Goal: Information Seeking & Learning: Learn about a topic

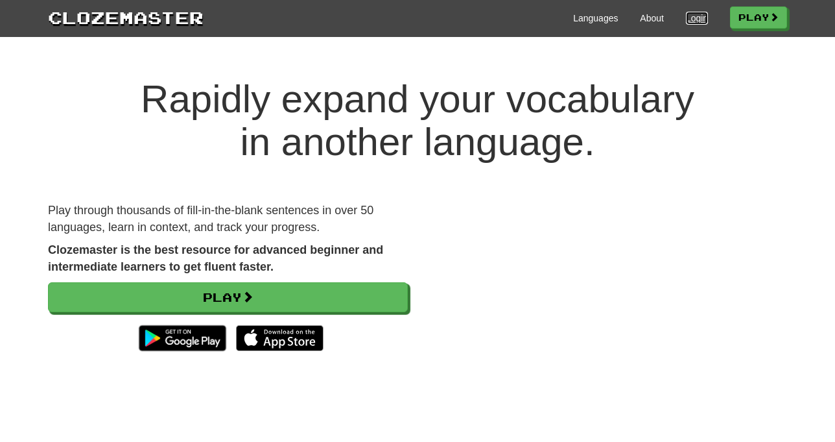
click at [698, 18] on link "Login" at bounding box center [697, 18] width 22 height 13
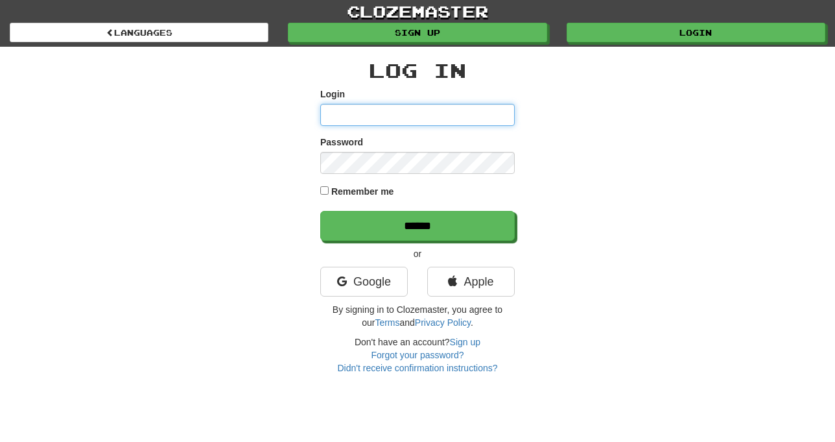
click at [334, 118] on input "Login" at bounding box center [417, 115] width 195 height 22
type input "******"
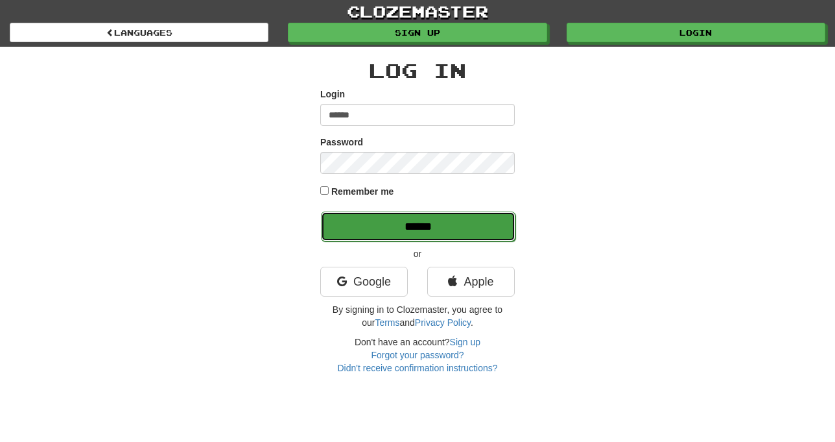
click at [427, 220] on input "******" at bounding box center [418, 226] width 195 height 30
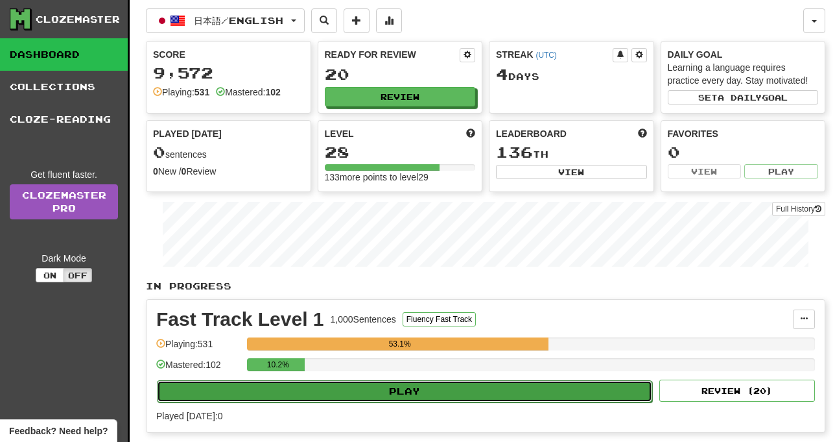
click at [387, 384] on button "Play" at bounding box center [404, 391] width 495 height 22
select select "**"
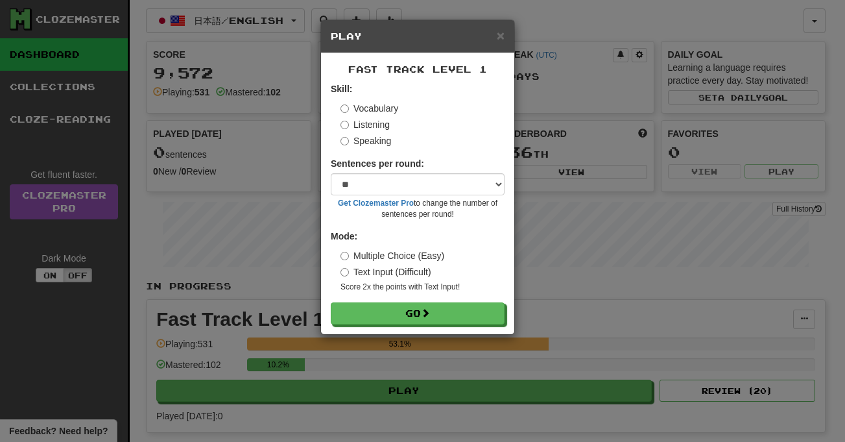
click at [348, 129] on label "Listening" at bounding box center [364, 124] width 49 height 13
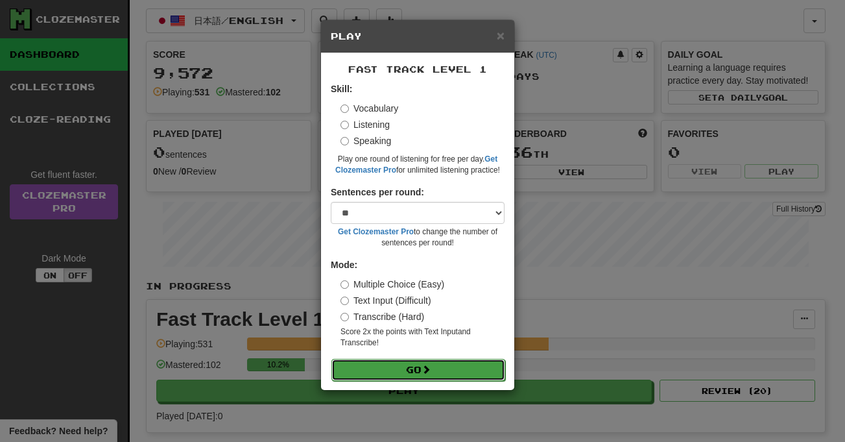
click at [408, 368] on button "Go" at bounding box center [418, 370] width 174 height 22
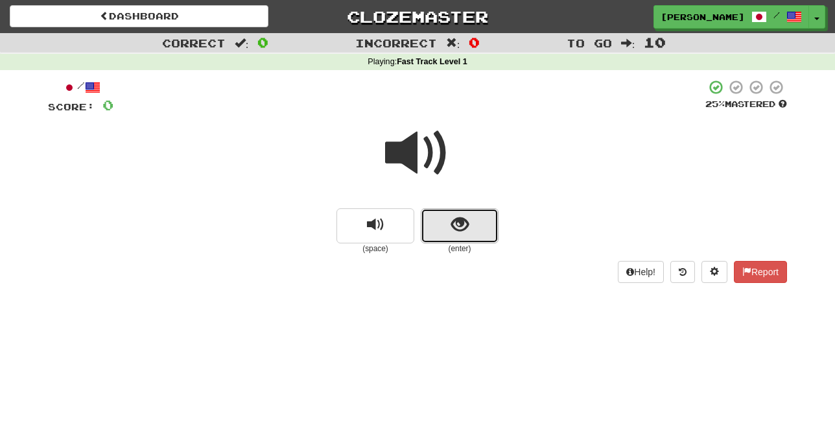
click at [452, 233] on span "show sentence" at bounding box center [460, 225] width 18 height 18
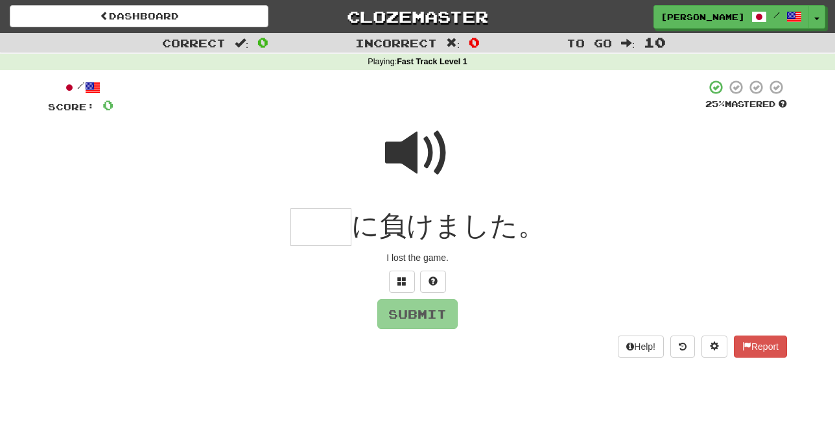
click at [413, 156] on span at bounding box center [417, 153] width 65 height 65
click at [403, 280] on span at bounding box center [402, 280] width 9 height 9
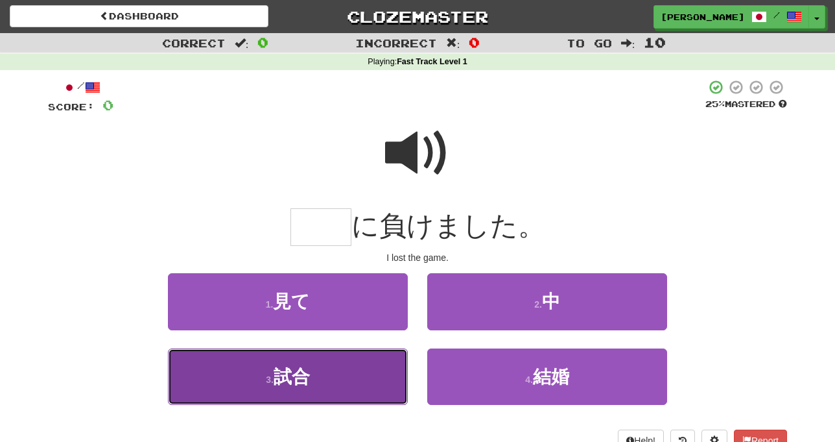
click at [372, 369] on button "3 . 試合" at bounding box center [288, 376] width 240 height 56
type input "**"
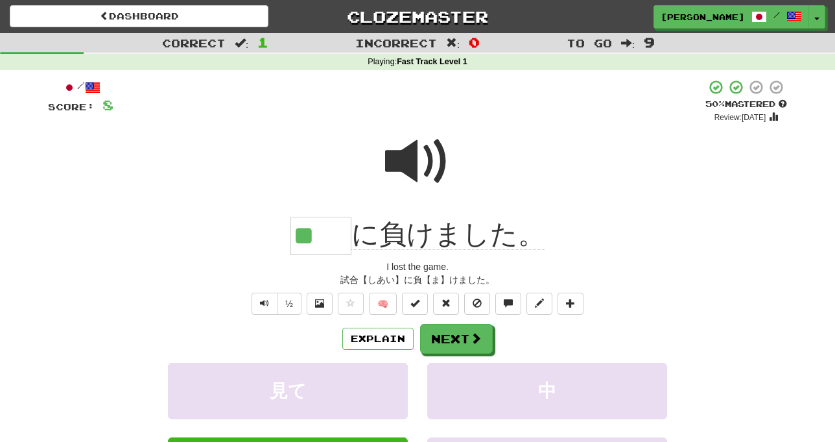
click at [227, 238] on div "** に負けました。" at bounding box center [417, 236] width 739 height 38
click at [525, 190] on div at bounding box center [417, 170] width 739 height 93
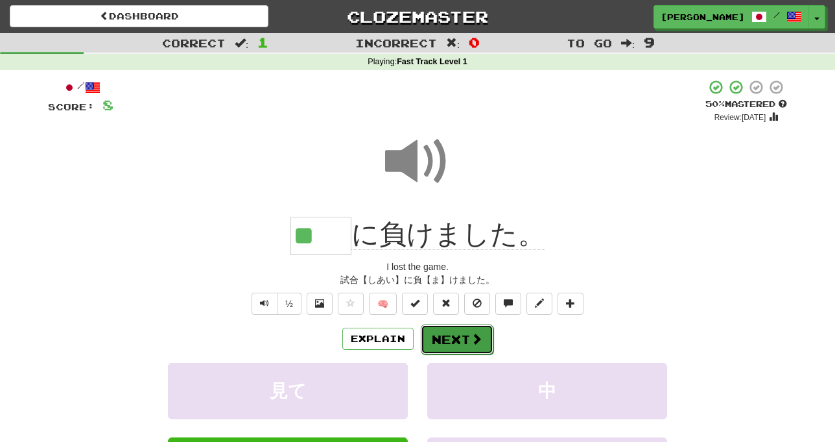
click at [462, 339] on button "Next" at bounding box center [457, 339] width 73 height 30
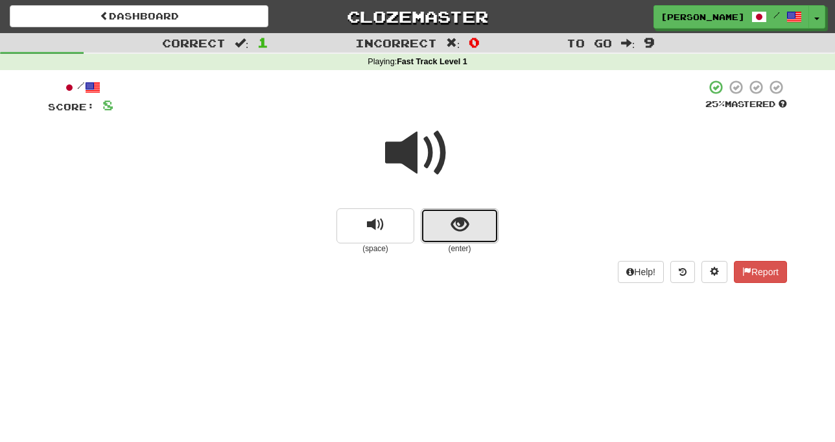
click at [444, 228] on button "show sentence" at bounding box center [460, 225] width 78 height 35
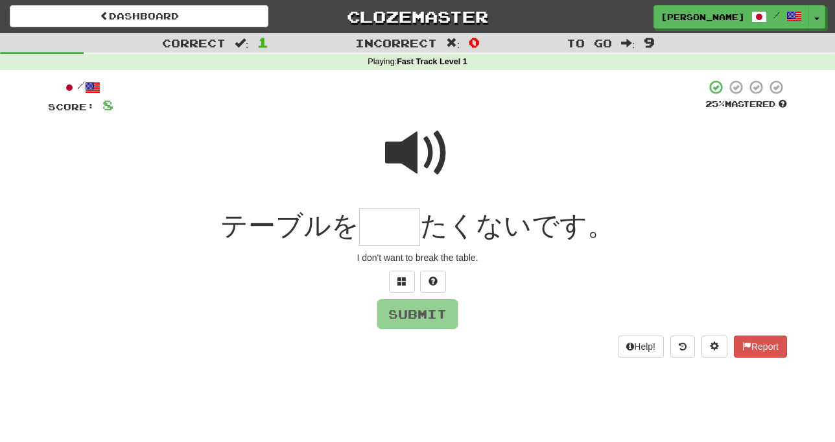
click at [410, 159] on span at bounding box center [417, 153] width 65 height 65
click at [400, 280] on span at bounding box center [402, 280] width 9 height 9
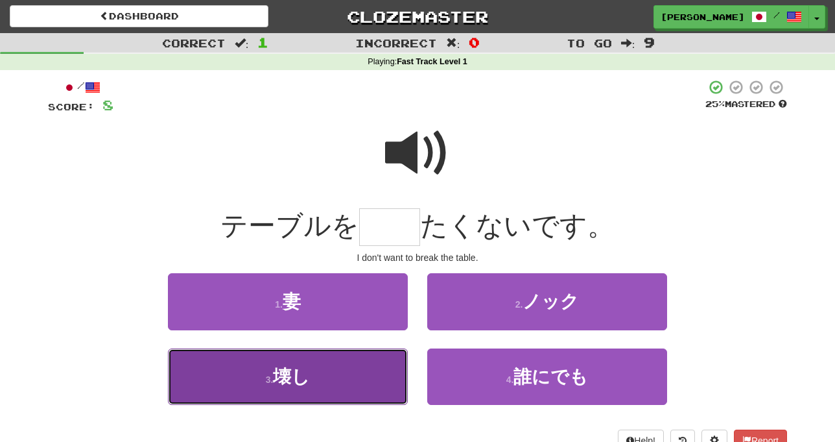
click at [356, 383] on button "3 . 壊し" at bounding box center [288, 376] width 240 height 56
type input "**"
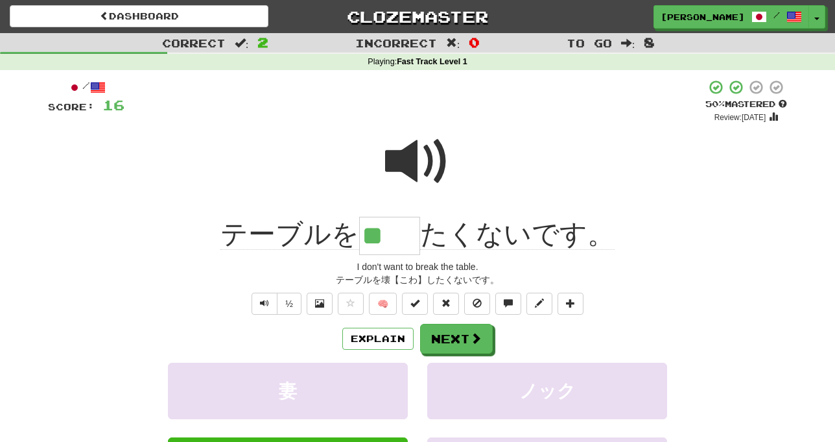
click at [126, 228] on div "テーブルを ** たくないです。" at bounding box center [417, 236] width 739 height 38
click at [457, 340] on button "Next" at bounding box center [457, 339] width 73 height 30
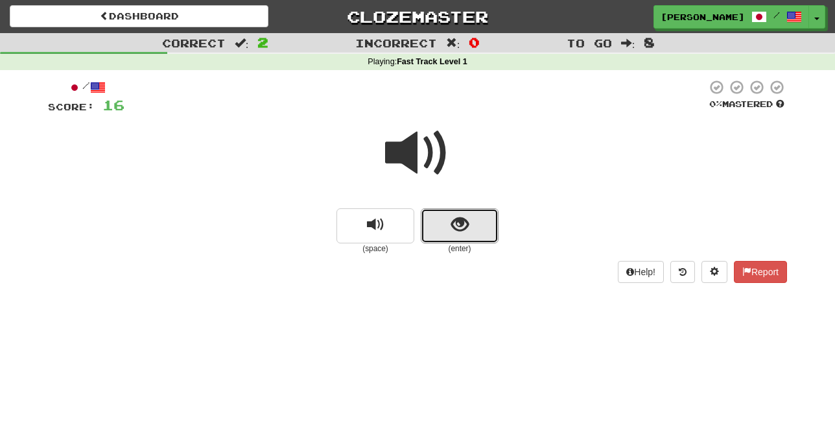
click at [441, 215] on button "show sentence" at bounding box center [460, 225] width 78 height 35
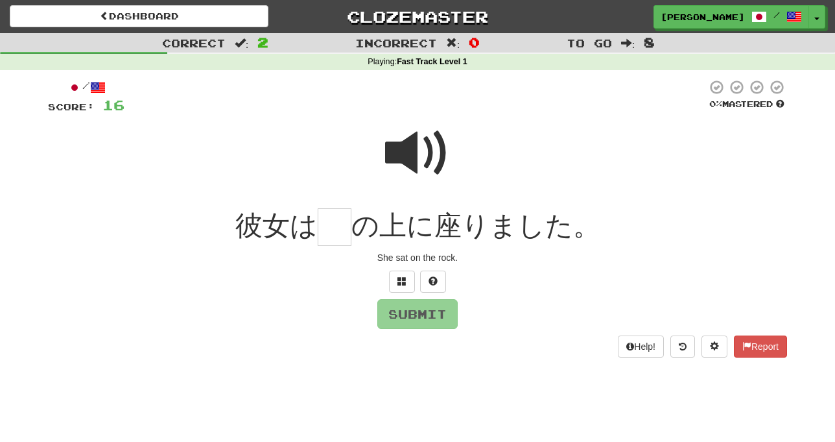
click at [408, 150] on span at bounding box center [417, 153] width 65 height 65
click at [403, 283] on span at bounding box center [402, 280] width 9 height 9
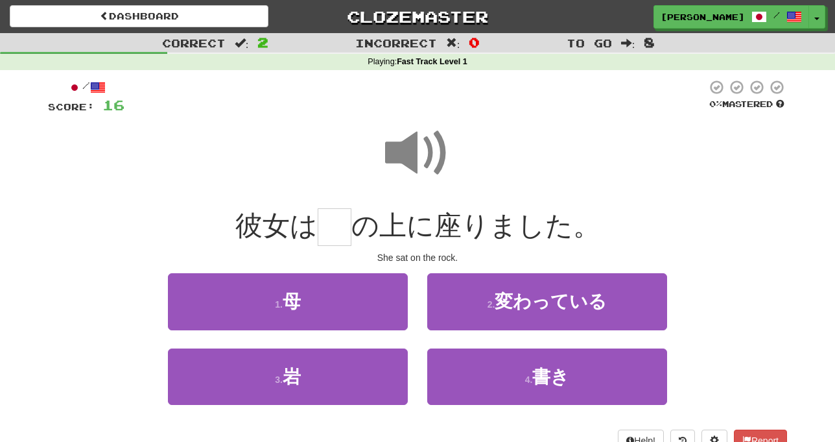
click at [409, 149] on span at bounding box center [417, 153] width 65 height 65
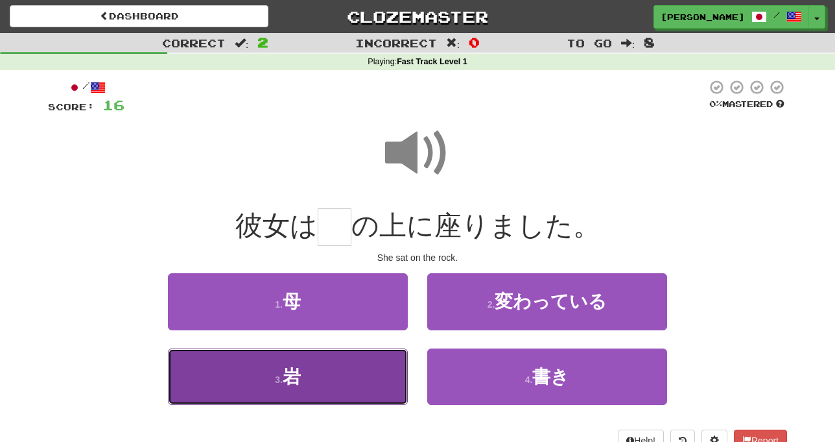
click at [367, 371] on button "3 . 岩" at bounding box center [288, 376] width 240 height 56
type input "*"
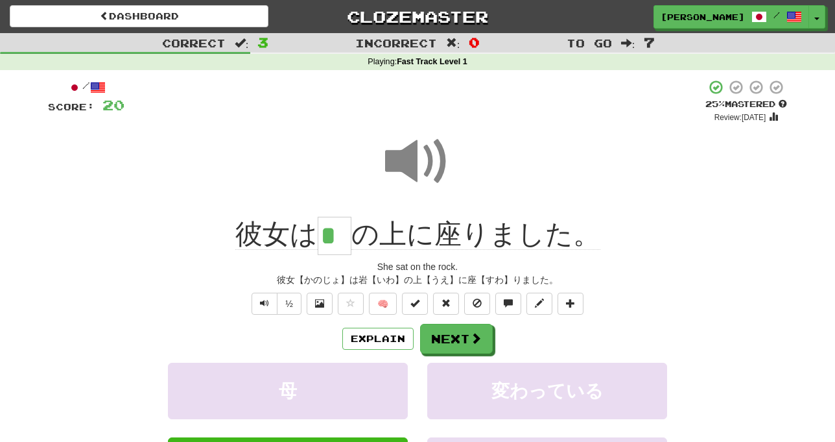
click at [665, 273] on div "彼女【かのじょ】は岩【いわ】の上【うえ】に座【すわ】りました。" at bounding box center [417, 279] width 739 height 13
click at [474, 340] on span at bounding box center [477, 339] width 12 height 12
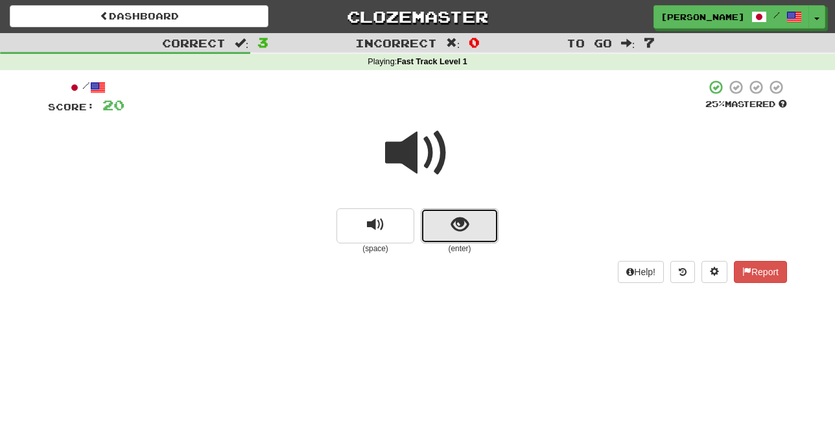
click at [447, 233] on button "show sentence" at bounding box center [460, 225] width 78 height 35
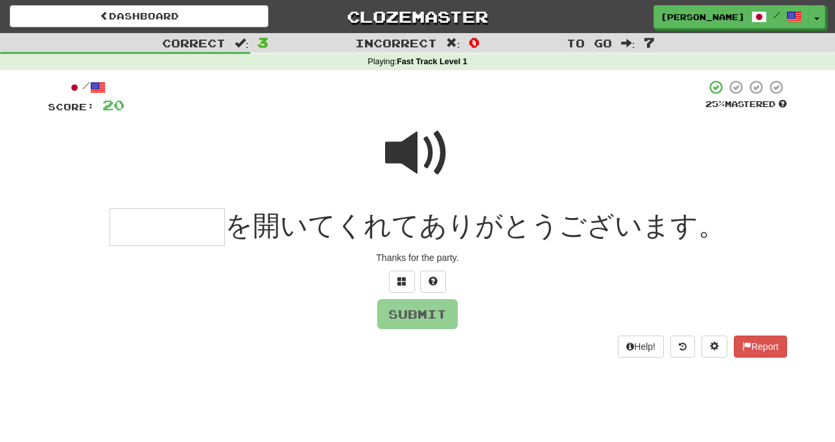
click at [415, 152] on span at bounding box center [417, 153] width 65 height 65
click at [405, 278] on span at bounding box center [402, 280] width 9 height 9
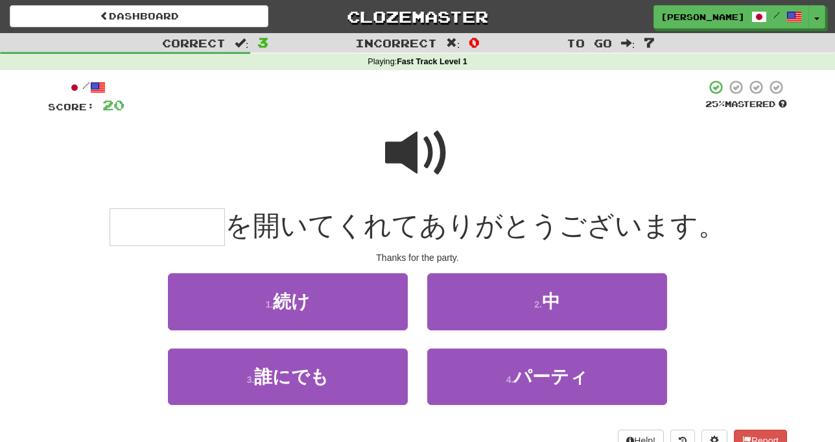
click at [309, 180] on div at bounding box center [417, 161] width 739 height 93
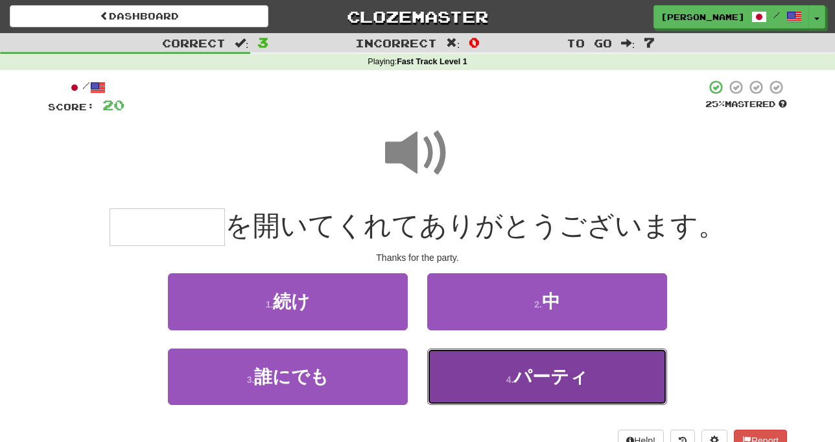
click at [493, 375] on button "4 . パーティ" at bounding box center [547, 376] width 240 height 56
type input "****"
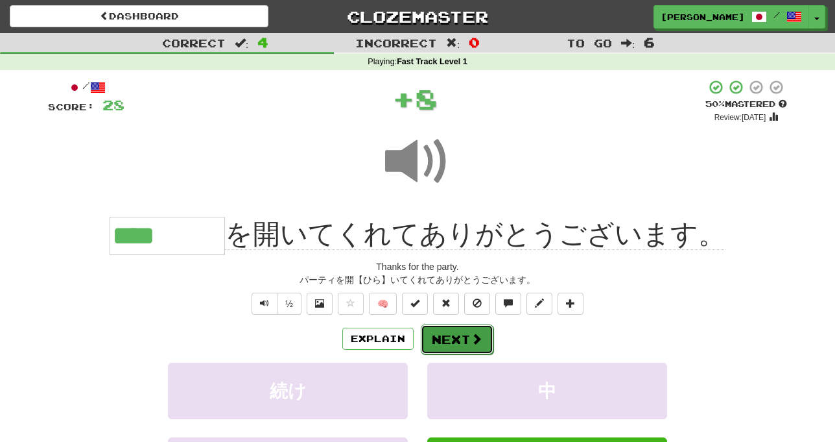
click at [475, 329] on button "Next" at bounding box center [457, 339] width 73 height 30
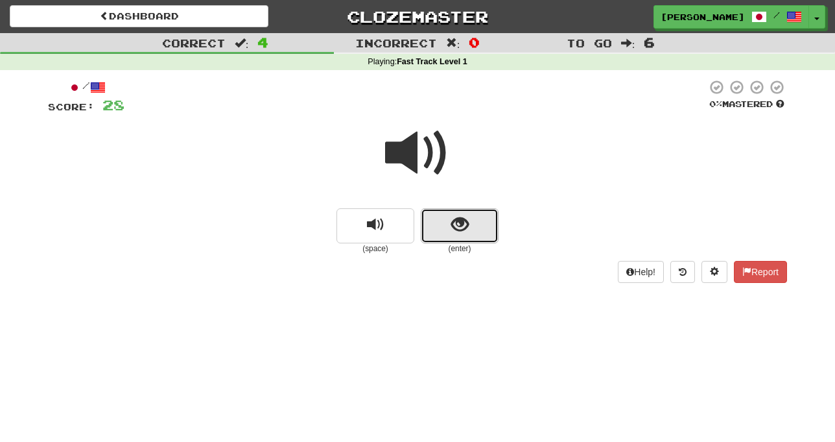
click at [448, 219] on button "show sentence" at bounding box center [460, 225] width 78 height 35
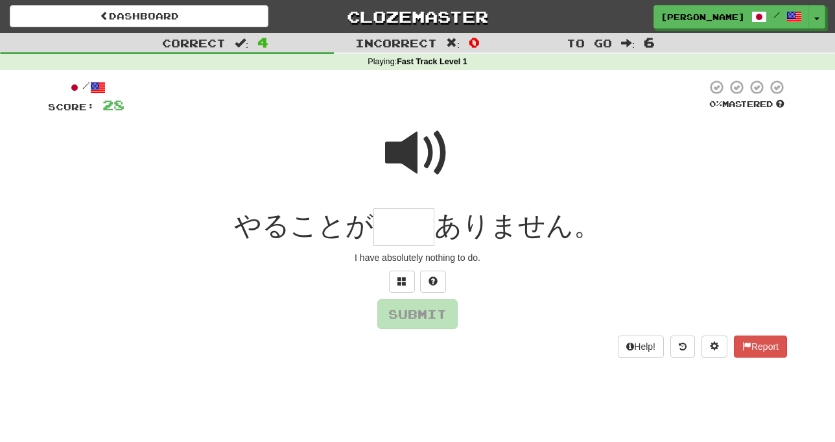
click at [396, 157] on span at bounding box center [417, 153] width 65 height 65
click at [404, 163] on span at bounding box center [417, 153] width 65 height 65
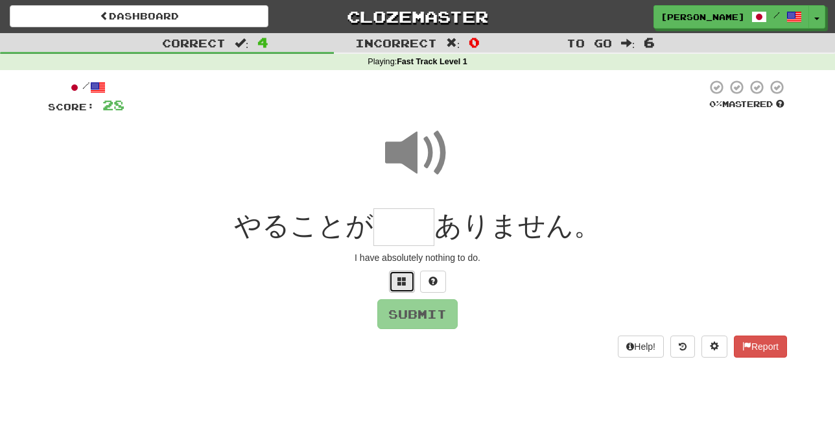
click at [400, 282] on span at bounding box center [402, 280] width 9 height 9
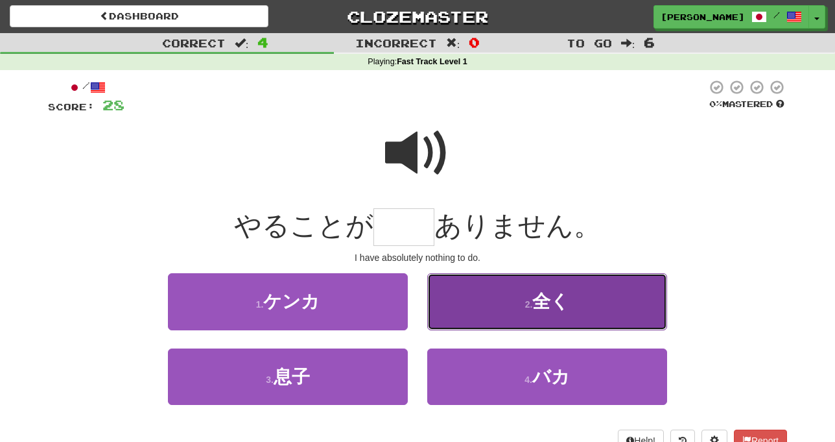
click at [447, 302] on button "2 . 全く" at bounding box center [547, 301] width 240 height 56
type input "**"
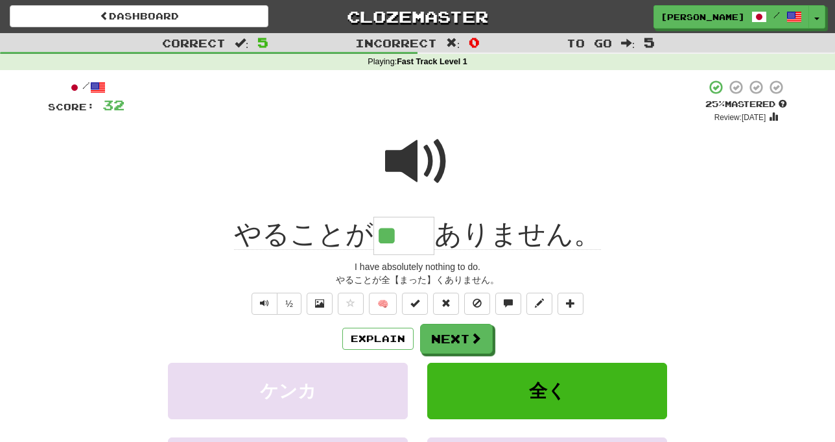
click at [150, 211] on div at bounding box center [417, 170] width 739 height 93
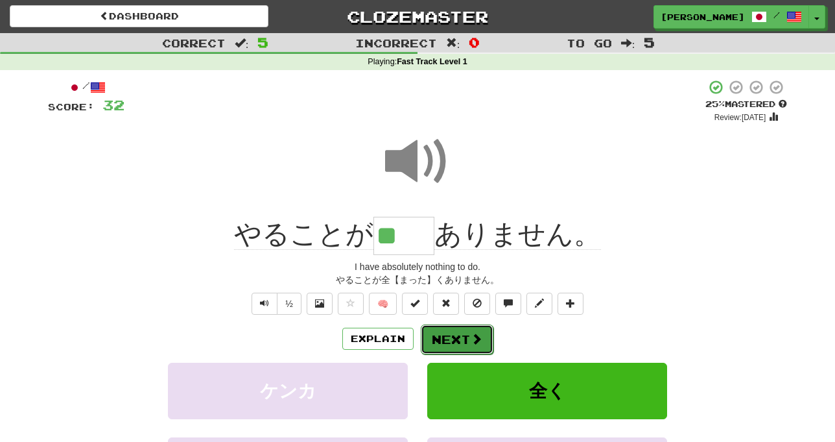
click at [453, 340] on button "Next" at bounding box center [457, 339] width 73 height 30
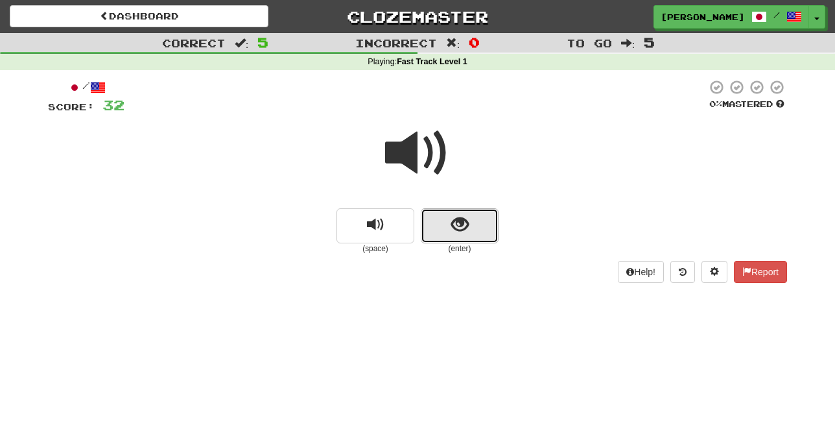
click at [444, 222] on button "show sentence" at bounding box center [460, 225] width 78 height 35
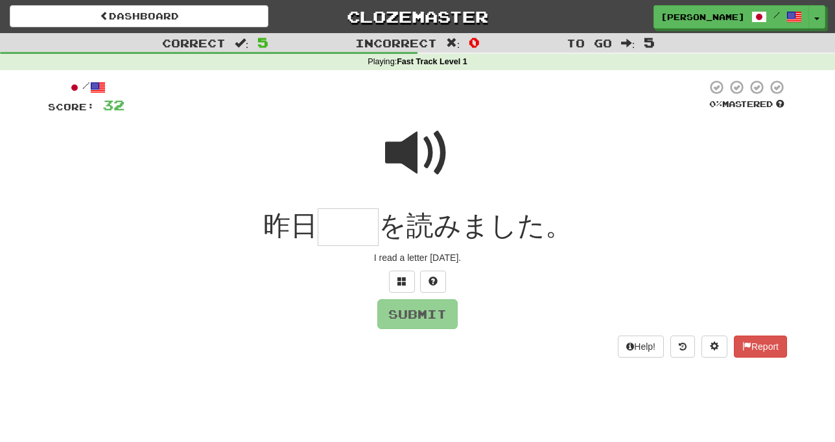
click at [412, 147] on span at bounding box center [417, 153] width 65 height 65
click at [393, 281] on button at bounding box center [402, 281] width 26 height 22
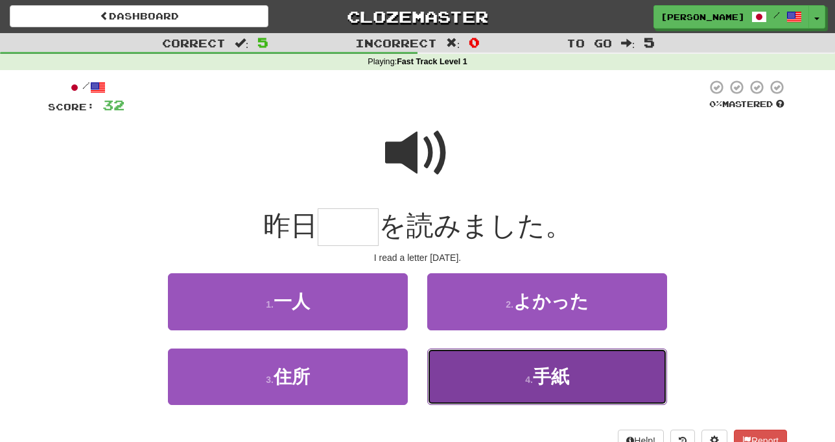
click at [474, 385] on button "4 . 手紙" at bounding box center [547, 376] width 240 height 56
type input "**"
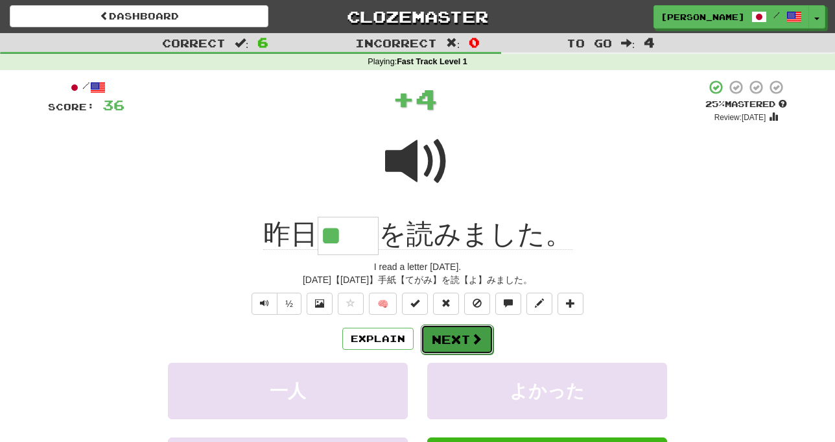
click at [462, 331] on button "Next" at bounding box center [457, 339] width 73 height 30
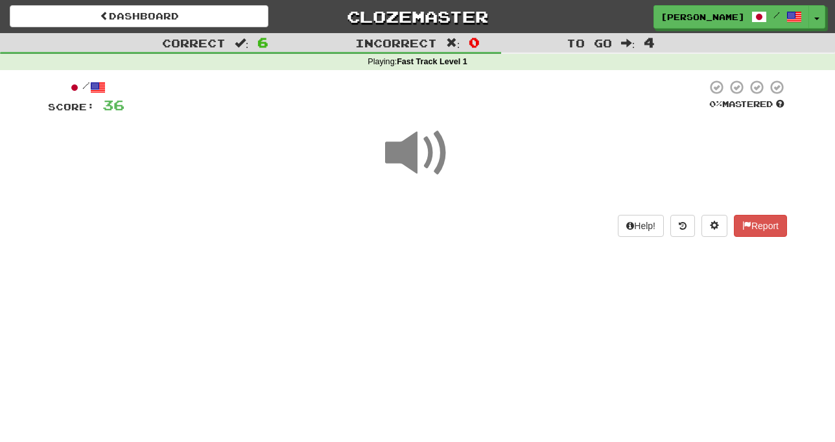
click at [417, 167] on span at bounding box center [417, 153] width 65 height 65
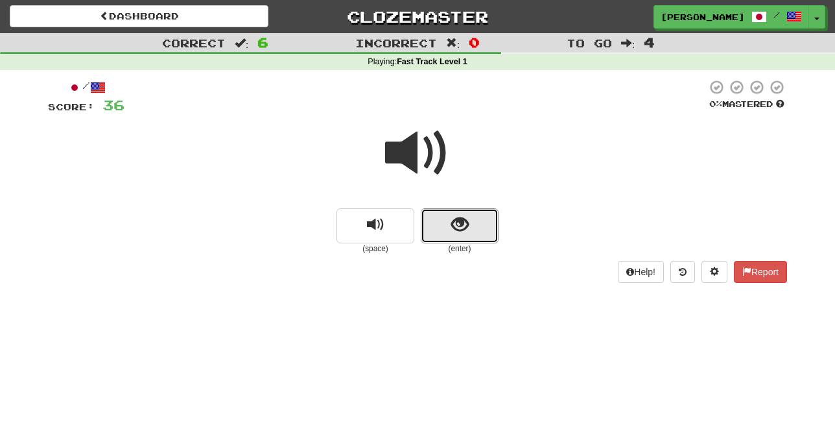
click at [457, 231] on span "show sentence" at bounding box center [460, 225] width 18 height 18
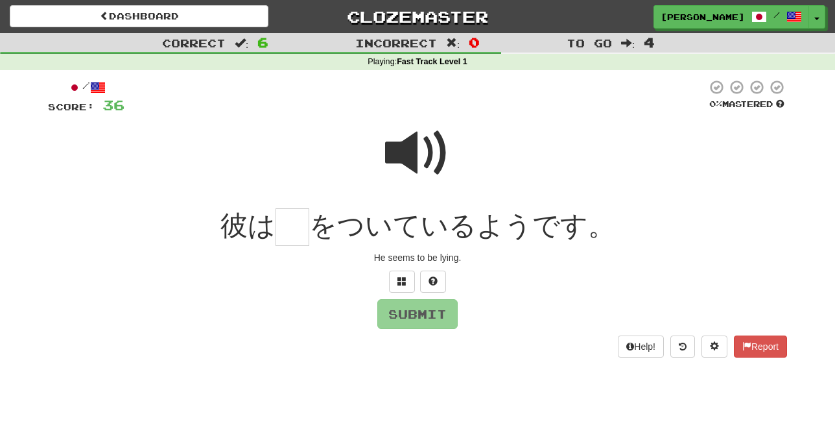
click at [416, 148] on span at bounding box center [417, 153] width 65 height 65
click at [403, 280] on span at bounding box center [402, 280] width 9 height 9
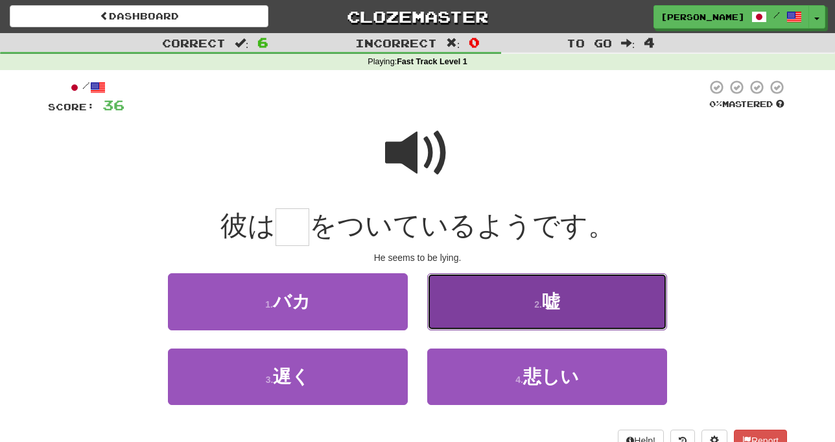
click at [479, 298] on button "2 . 嘘" at bounding box center [547, 301] width 240 height 56
type input "*"
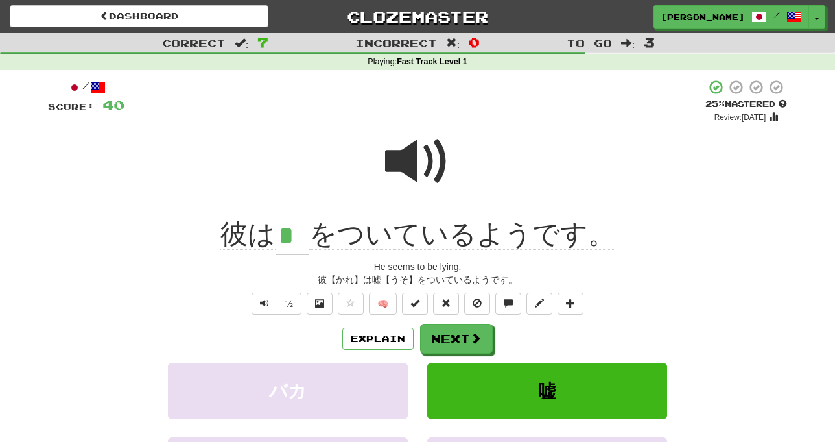
click at [698, 279] on div "彼【かれ】は嘘【うそ】をついているようです。" at bounding box center [417, 279] width 739 height 13
click at [464, 335] on button "Next" at bounding box center [457, 339] width 73 height 30
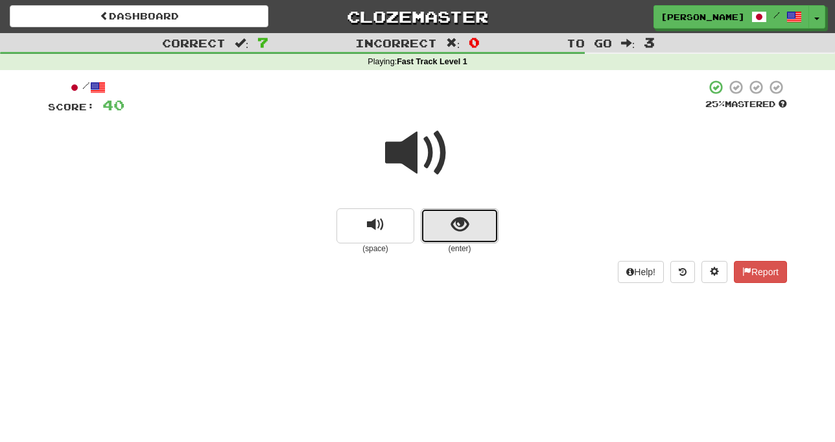
click at [442, 226] on button "show sentence" at bounding box center [460, 225] width 78 height 35
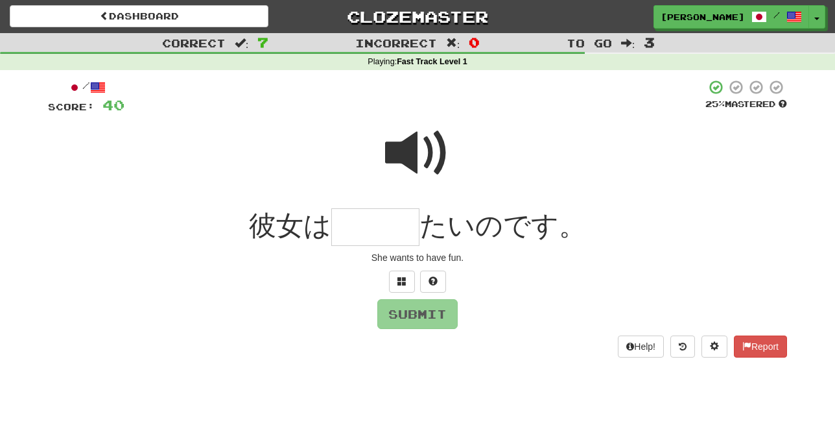
click at [407, 153] on span at bounding box center [417, 153] width 65 height 65
click at [403, 281] on span at bounding box center [402, 280] width 9 height 9
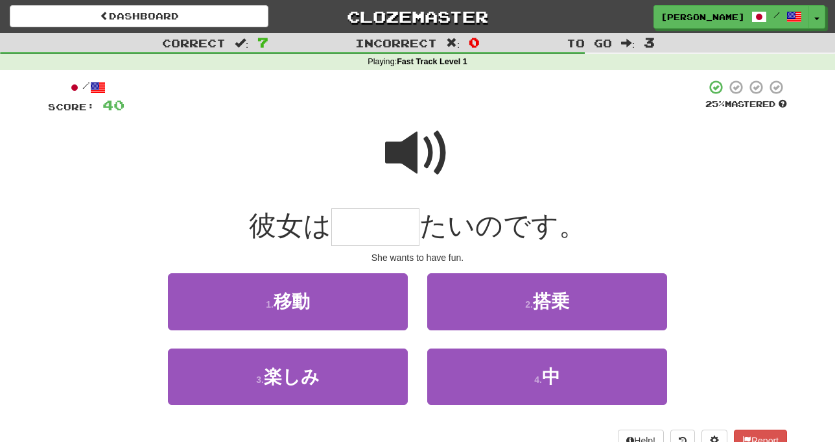
click at [412, 148] on span at bounding box center [417, 153] width 65 height 65
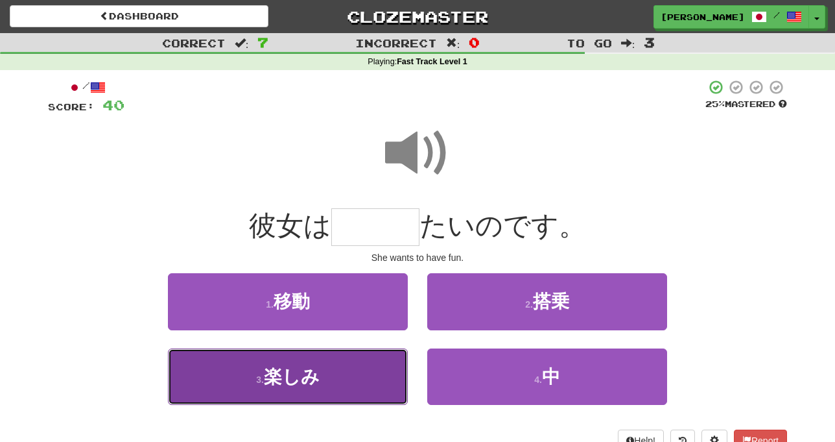
click at [363, 365] on button "3 . 楽しみ" at bounding box center [288, 376] width 240 height 56
type input "***"
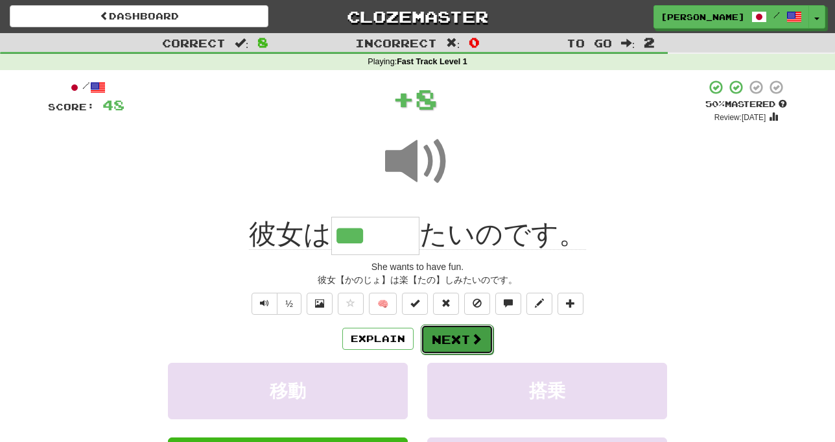
click at [451, 337] on button "Next" at bounding box center [457, 339] width 73 height 30
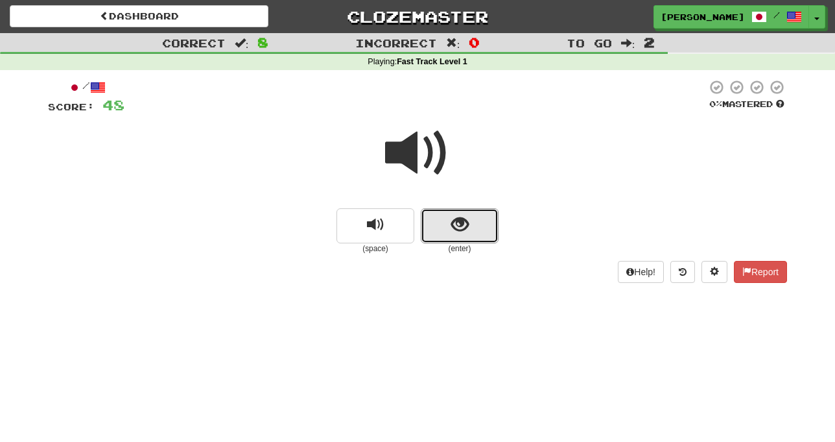
click at [436, 219] on button "show sentence" at bounding box center [460, 225] width 78 height 35
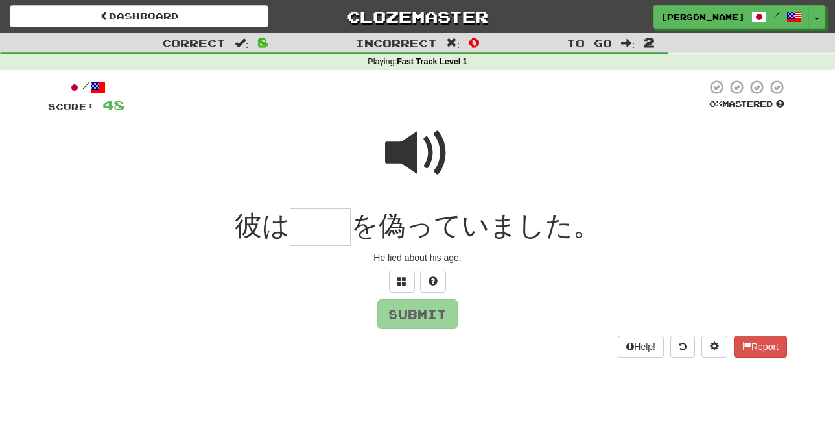
click at [414, 141] on span at bounding box center [417, 153] width 65 height 65
click at [403, 283] on span at bounding box center [402, 280] width 9 height 9
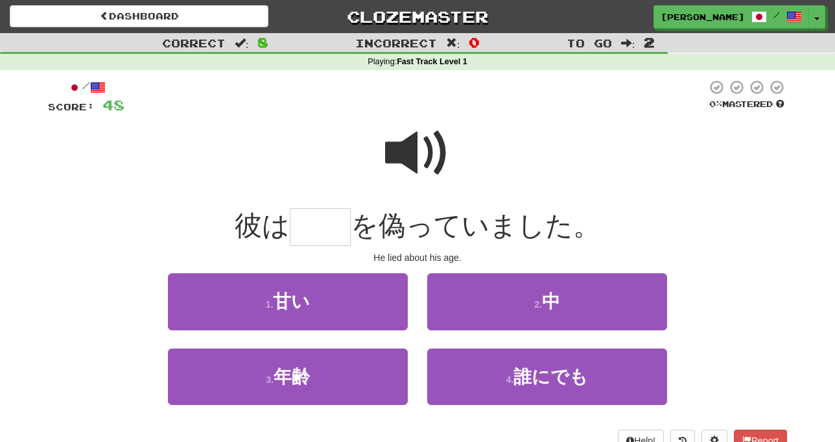
click at [414, 156] on span at bounding box center [417, 153] width 65 height 65
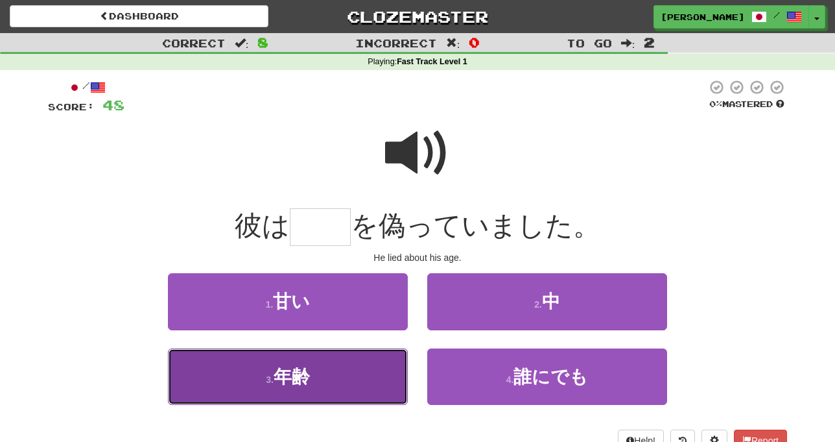
click at [376, 372] on button "3 . 年齢" at bounding box center [288, 376] width 240 height 56
type input "**"
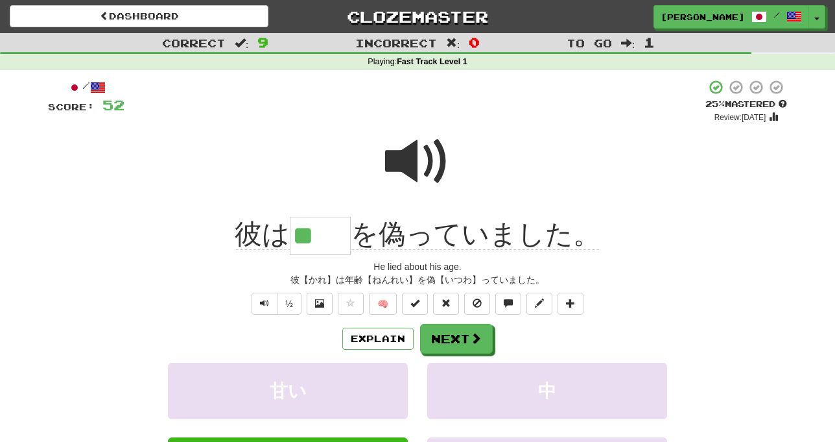
click at [409, 166] on span at bounding box center [417, 161] width 65 height 65
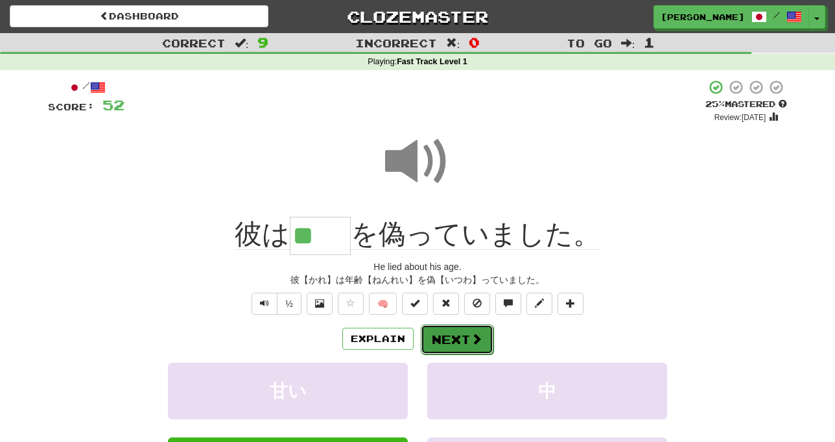
click at [462, 345] on button "Next" at bounding box center [457, 339] width 73 height 30
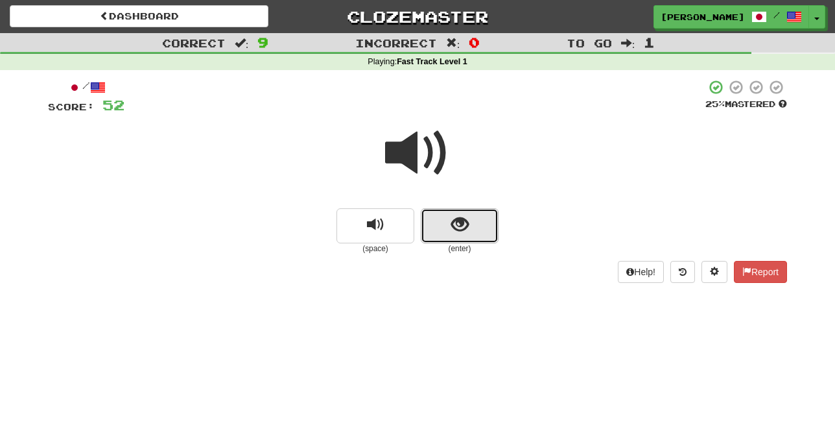
click at [442, 235] on button "show sentence" at bounding box center [460, 225] width 78 height 35
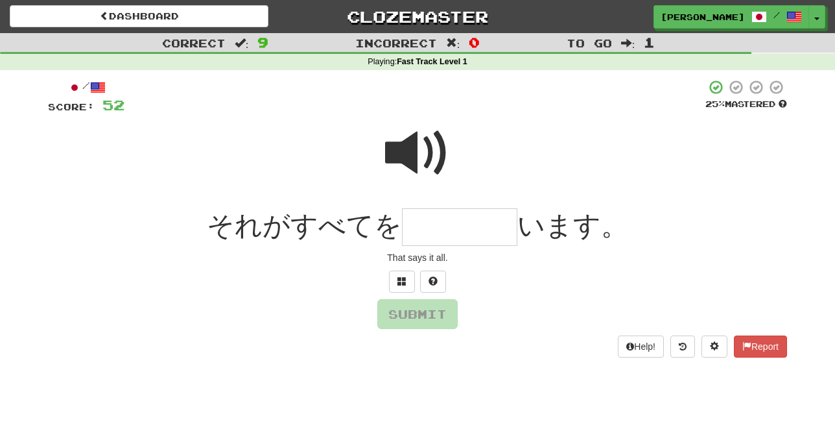
click at [414, 157] on span at bounding box center [417, 153] width 65 height 65
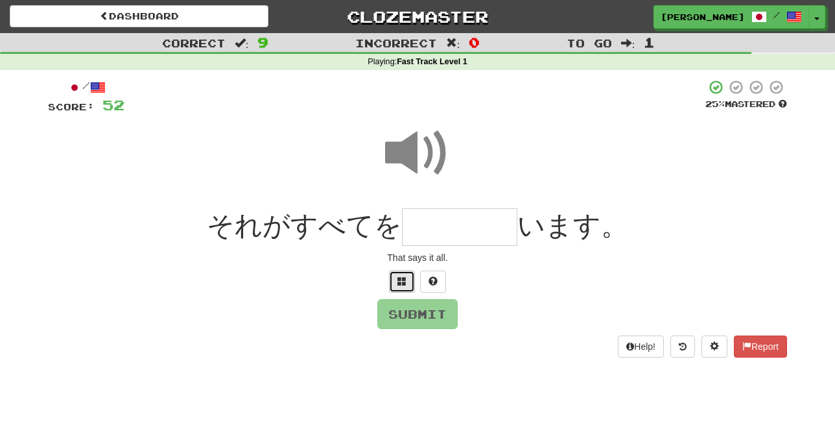
click at [404, 283] on span at bounding box center [402, 280] width 9 height 9
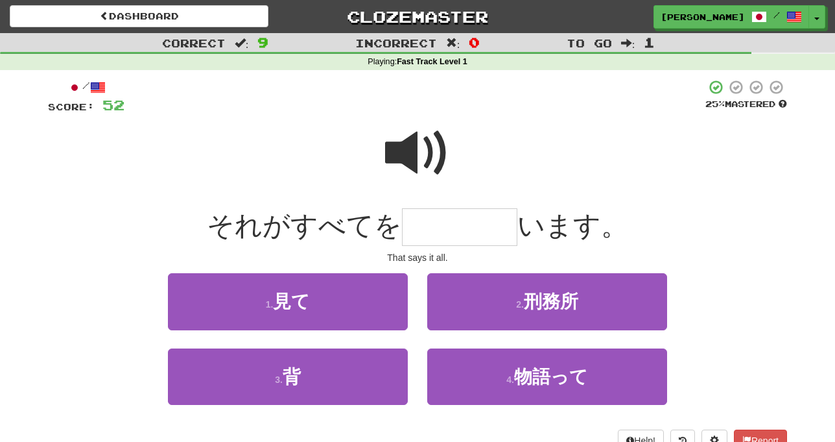
click at [404, 165] on span at bounding box center [417, 153] width 65 height 65
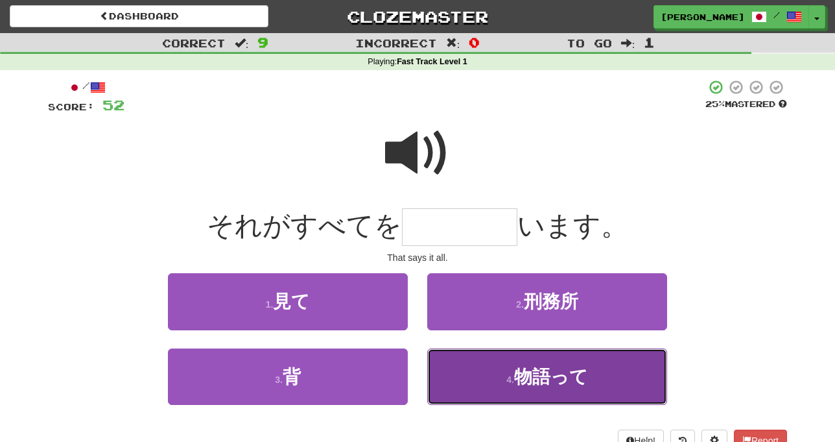
click at [486, 369] on button "4 . 物語って" at bounding box center [547, 376] width 240 height 56
type input "****"
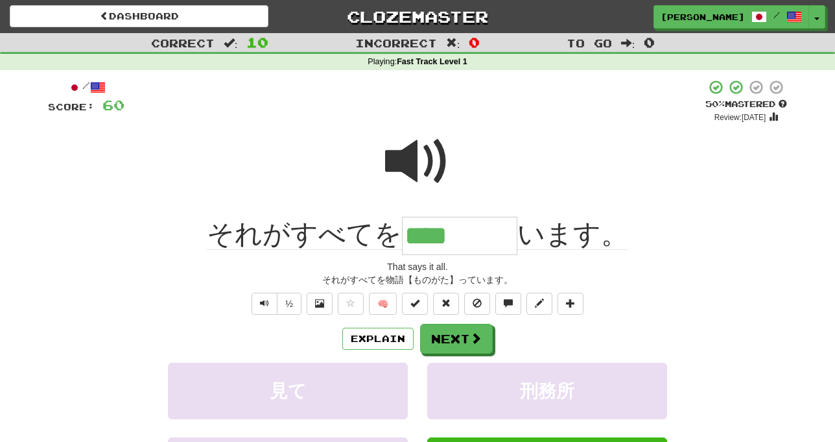
click at [157, 270] on div "That says it all." at bounding box center [417, 266] width 739 height 13
click at [467, 336] on button "Next" at bounding box center [456, 339] width 73 height 30
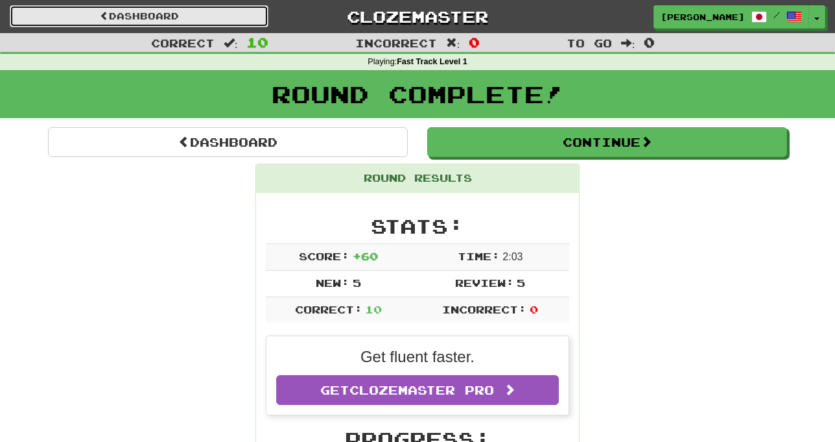
click at [233, 14] on link "Dashboard" at bounding box center [139, 16] width 259 height 22
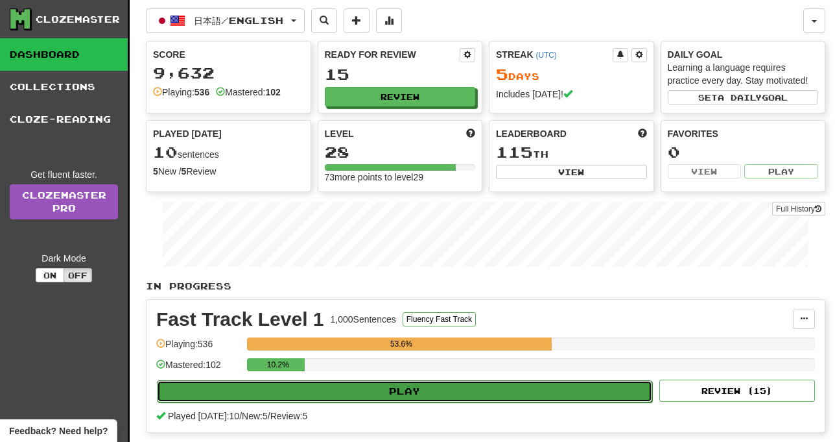
click at [415, 393] on button "Play" at bounding box center [404, 391] width 495 height 22
select select "**"
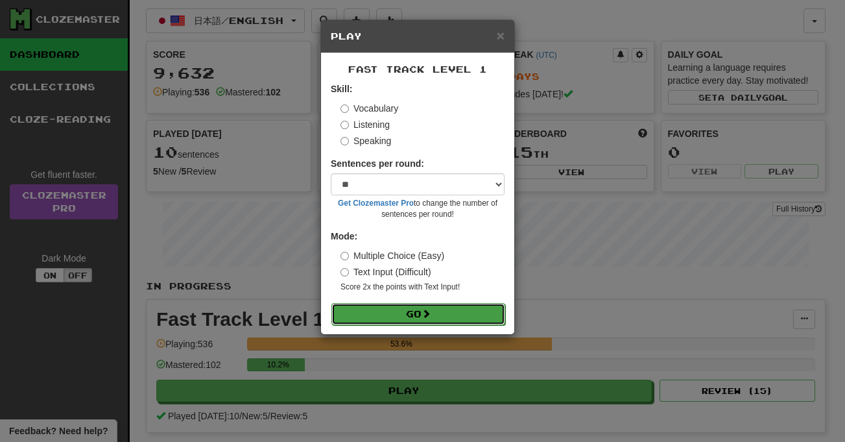
click at [431, 312] on span at bounding box center [426, 313] width 9 height 9
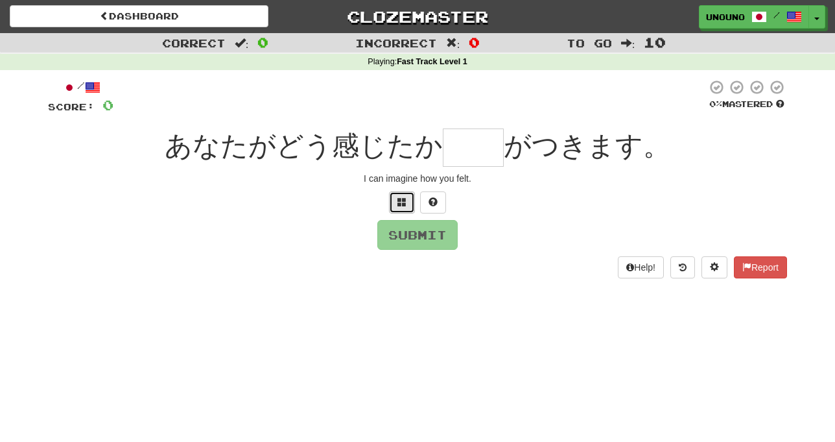
click at [401, 198] on span at bounding box center [402, 201] width 9 height 9
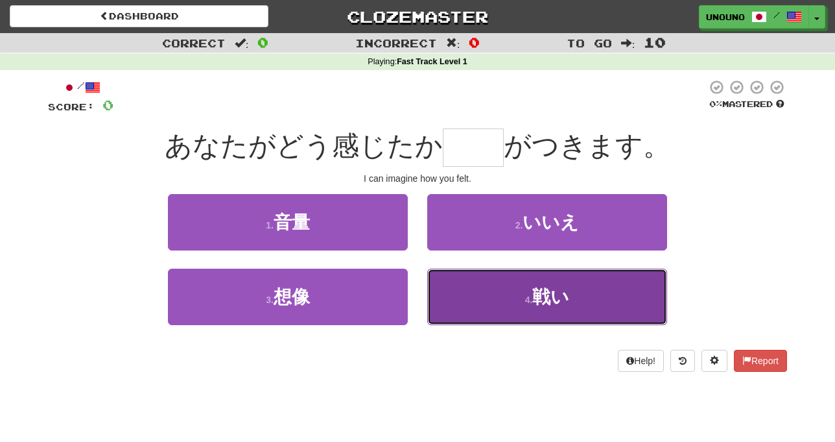
click at [478, 302] on button "4 . 戦い" at bounding box center [547, 296] width 240 height 56
type input "**"
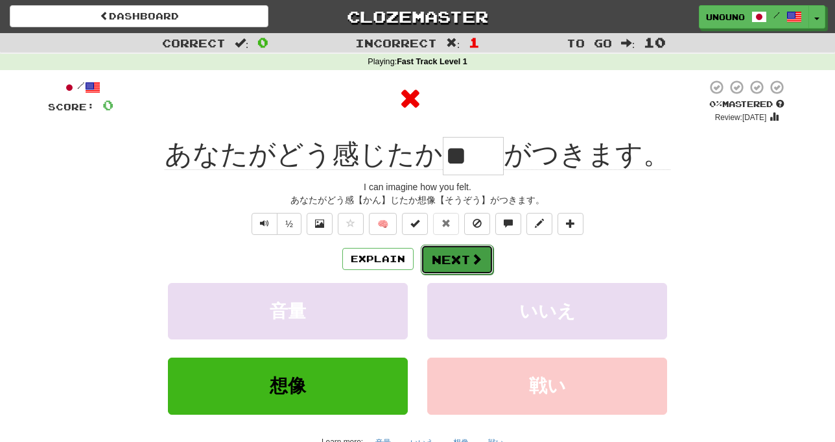
click at [449, 253] on button "Next" at bounding box center [457, 259] width 73 height 30
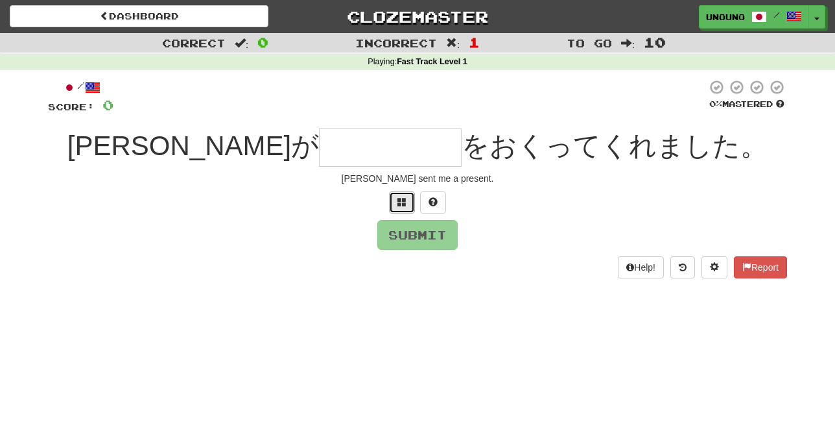
click at [407, 208] on button at bounding box center [402, 202] width 26 height 22
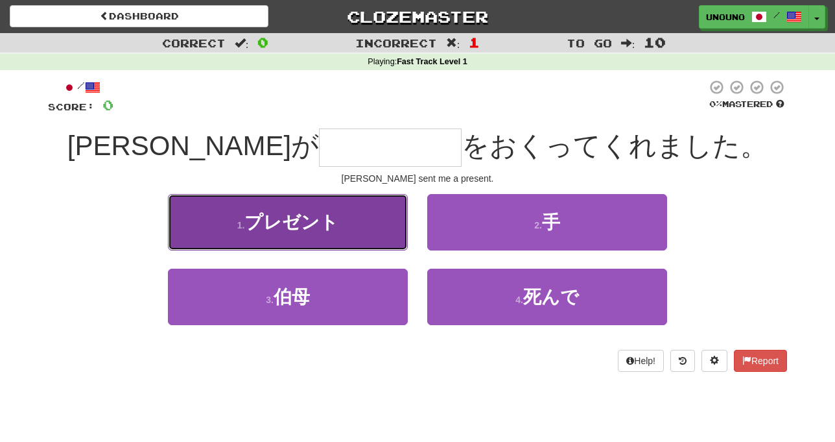
click at [376, 232] on button "1 . プレゼント" at bounding box center [288, 222] width 240 height 56
type input "*****"
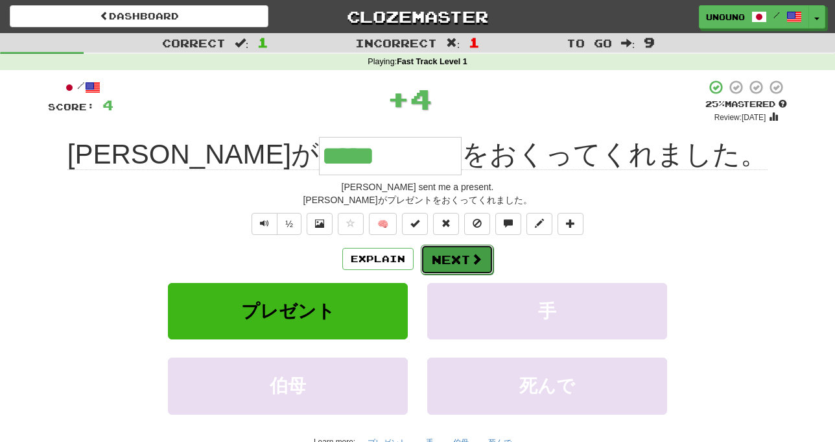
click at [445, 270] on button "Next" at bounding box center [457, 259] width 73 height 30
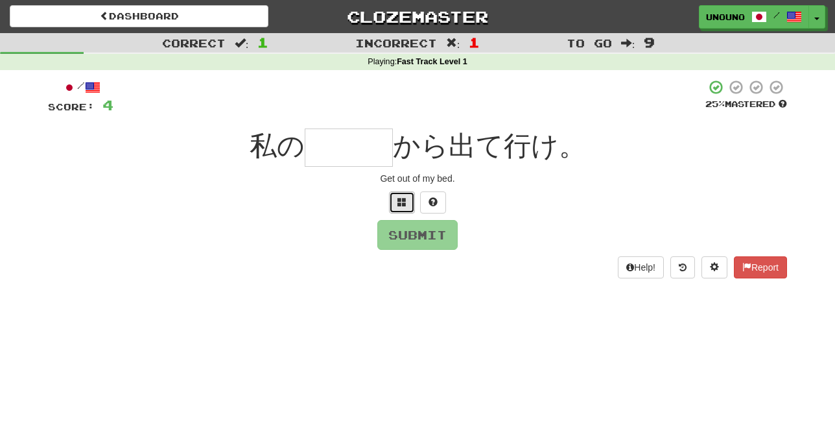
click at [410, 205] on button at bounding box center [402, 202] width 26 height 22
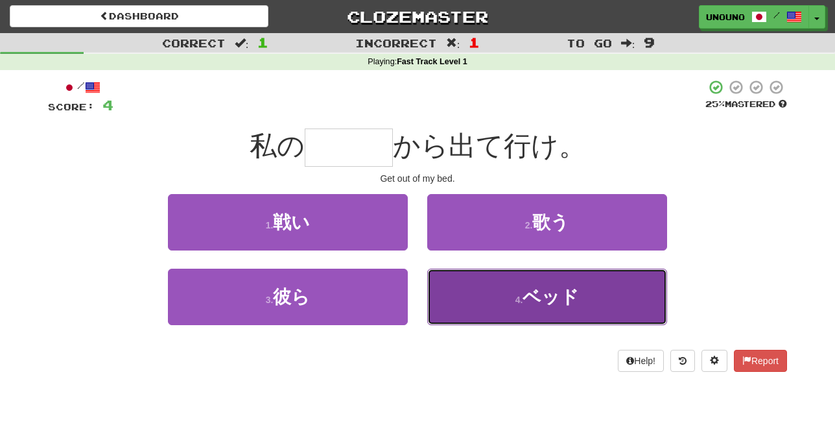
click at [484, 316] on button "4 . ベッド" at bounding box center [547, 296] width 240 height 56
type input "***"
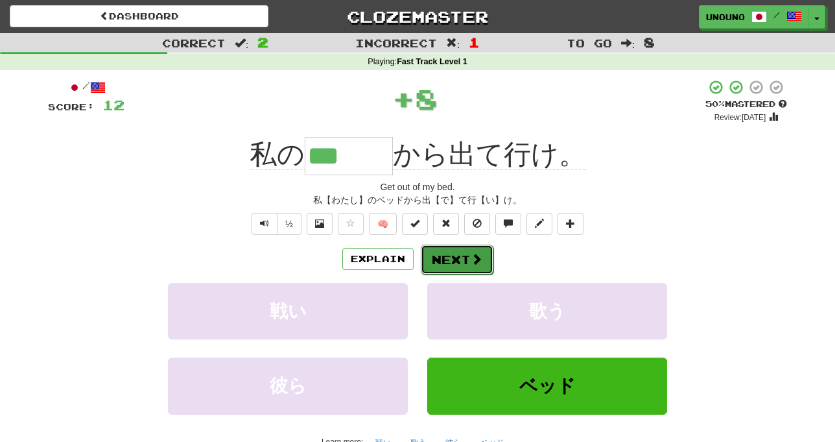
click at [455, 261] on button "Next" at bounding box center [457, 259] width 73 height 30
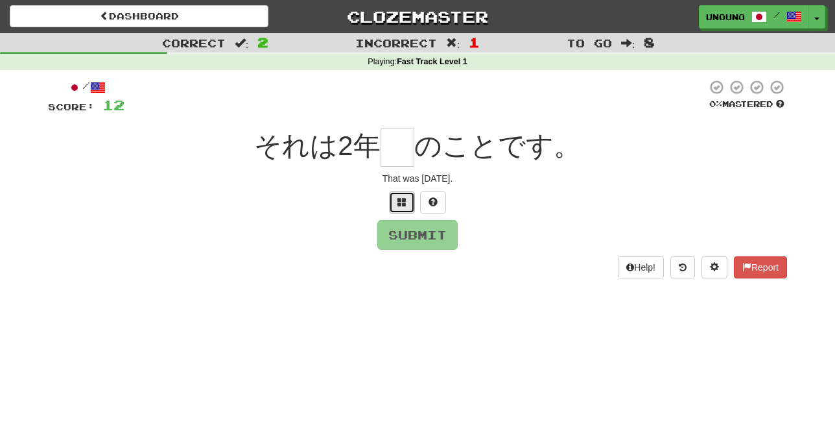
click at [403, 208] on button at bounding box center [402, 202] width 26 height 22
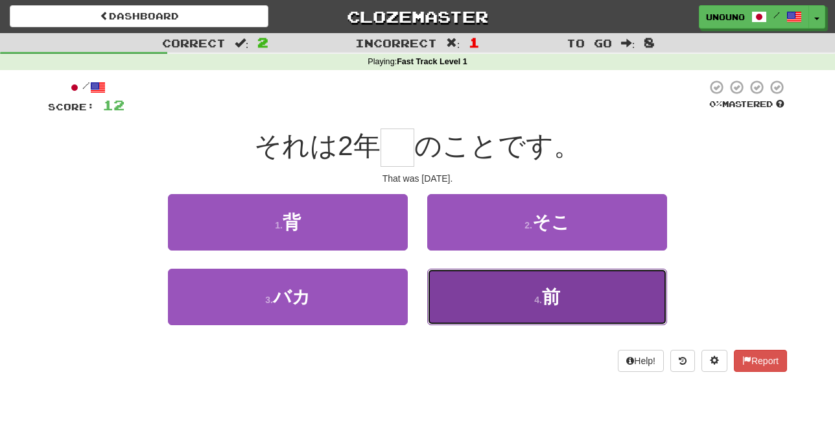
click at [482, 300] on button "4 . 前" at bounding box center [547, 296] width 240 height 56
type input "*"
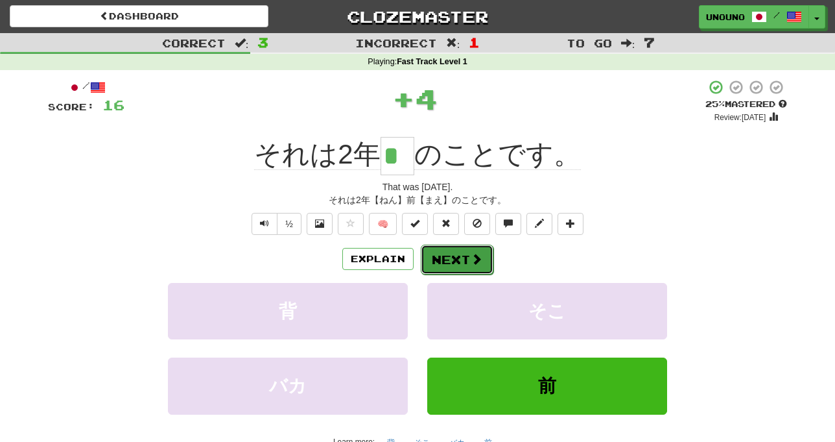
click at [446, 257] on button "Next" at bounding box center [457, 259] width 73 height 30
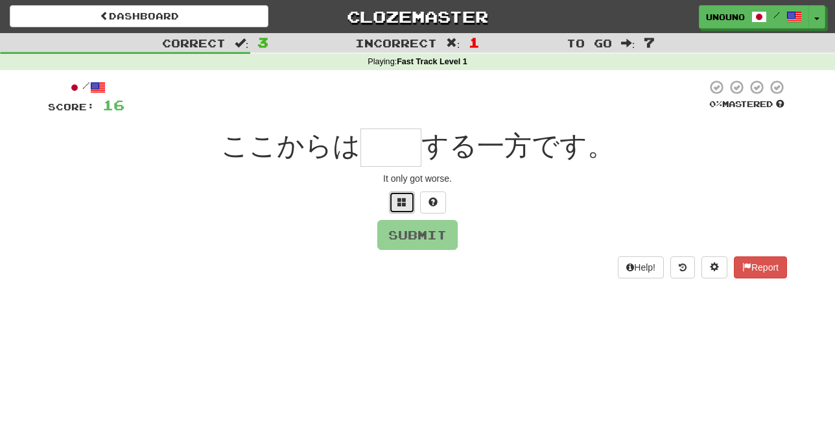
click at [401, 199] on span at bounding box center [402, 201] width 9 height 9
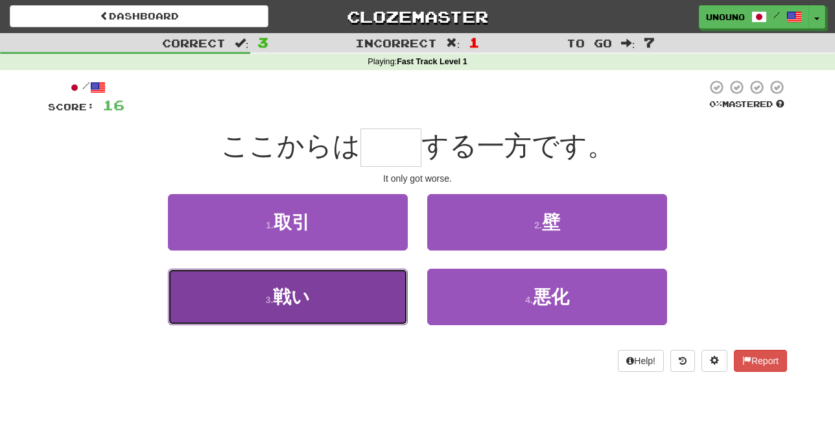
click at [374, 308] on button "3 . 戦い" at bounding box center [288, 296] width 240 height 56
type input "**"
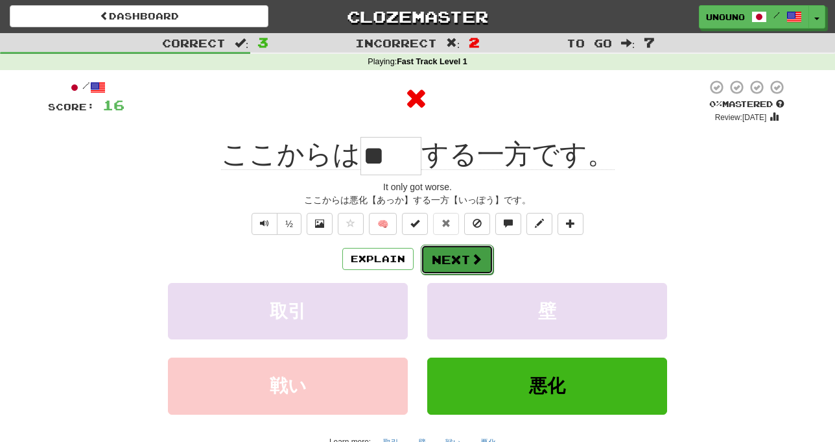
click at [442, 257] on button "Next" at bounding box center [457, 259] width 73 height 30
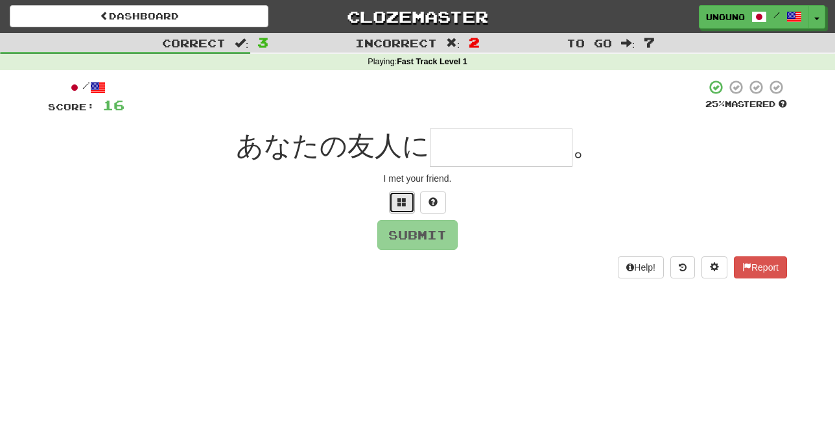
click at [412, 208] on button at bounding box center [402, 202] width 26 height 22
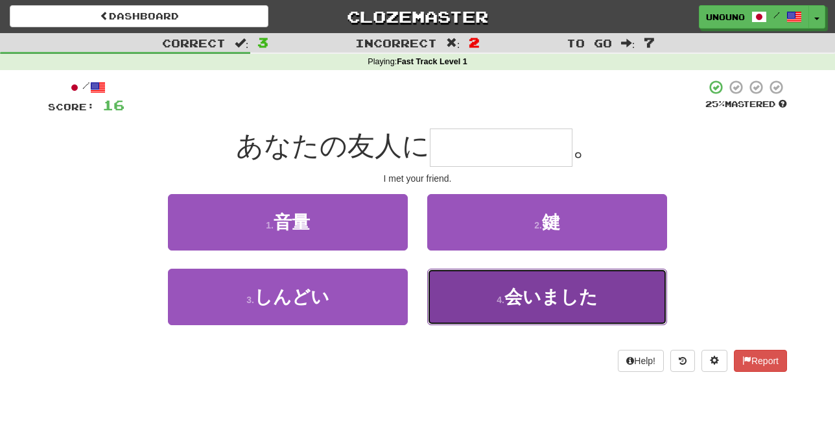
click at [484, 310] on button "4 . 会いました" at bounding box center [547, 296] width 240 height 56
type input "*****"
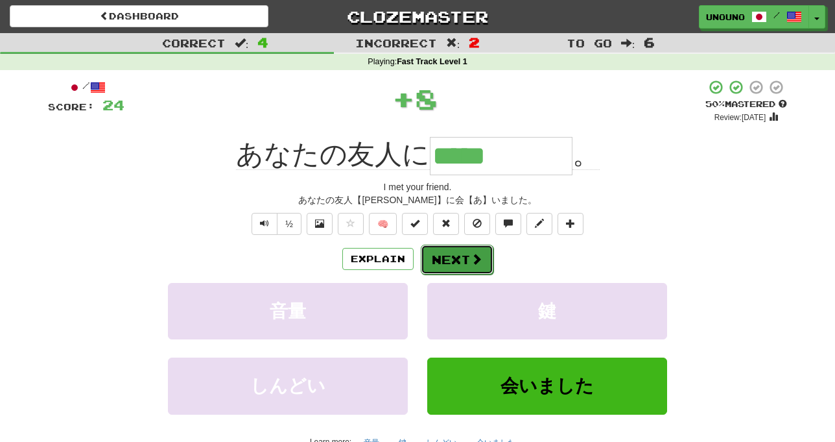
click at [464, 253] on button "Next" at bounding box center [457, 259] width 73 height 30
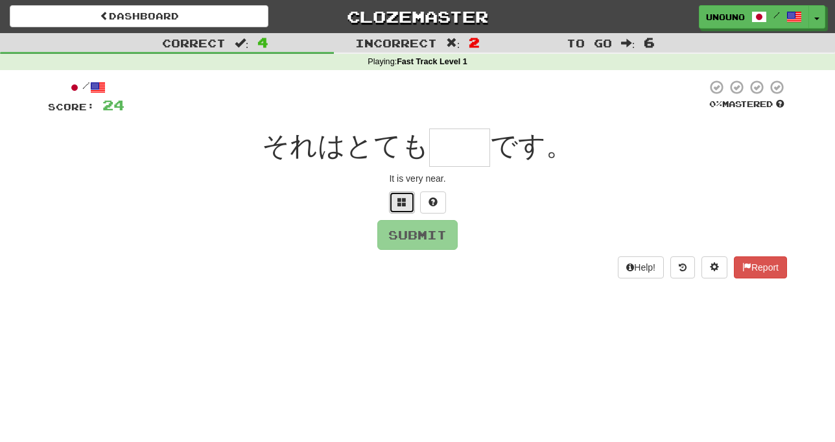
click at [398, 204] on span at bounding box center [402, 201] width 9 height 9
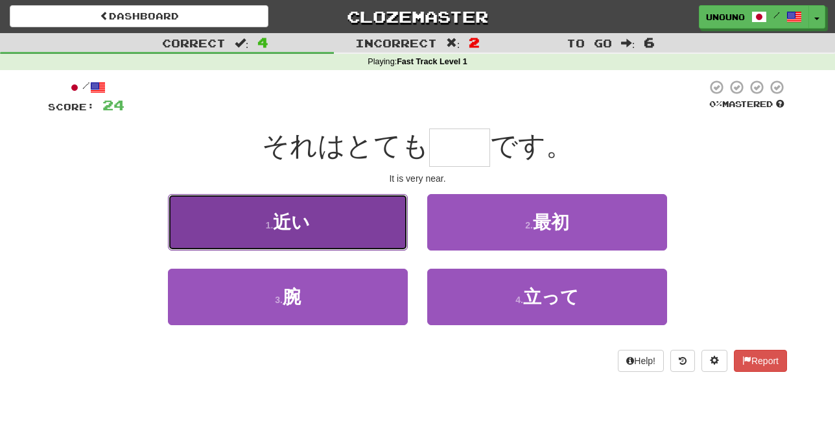
click at [368, 232] on button "1 . 近い" at bounding box center [288, 222] width 240 height 56
type input "**"
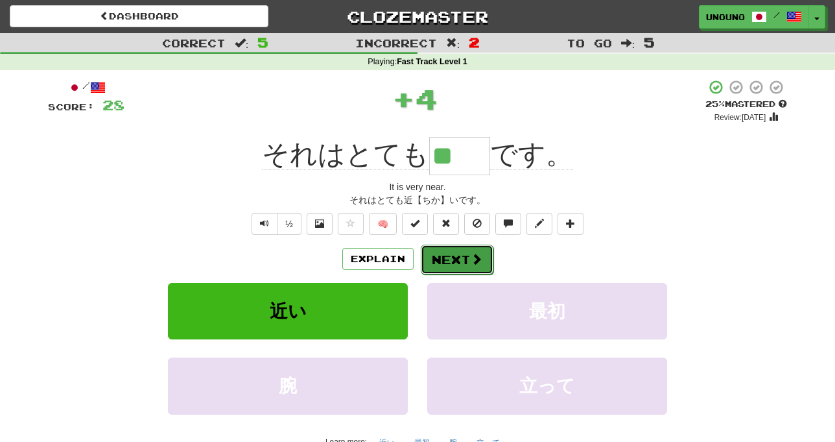
click at [448, 259] on button "Next" at bounding box center [457, 259] width 73 height 30
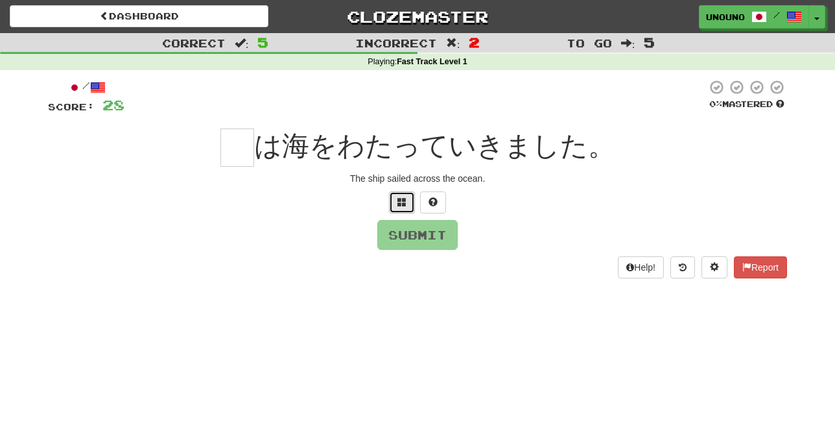
click at [410, 209] on button at bounding box center [402, 202] width 26 height 22
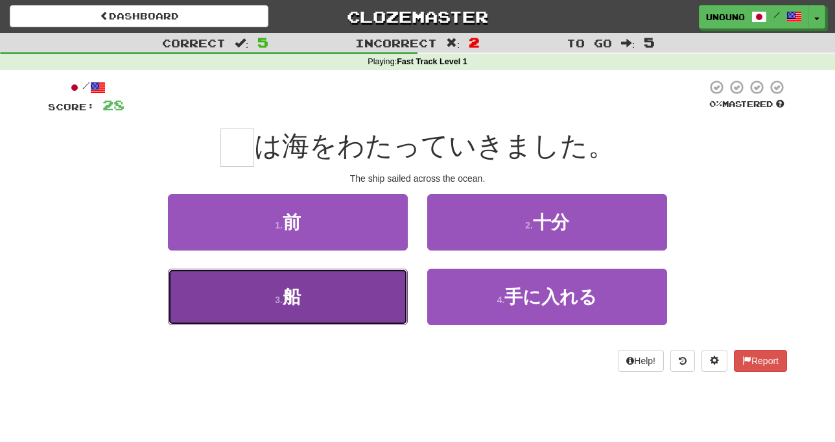
click at [372, 307] on button "3 . 船" at bounding box center [288, 296] width 240 height 56
type input "*"
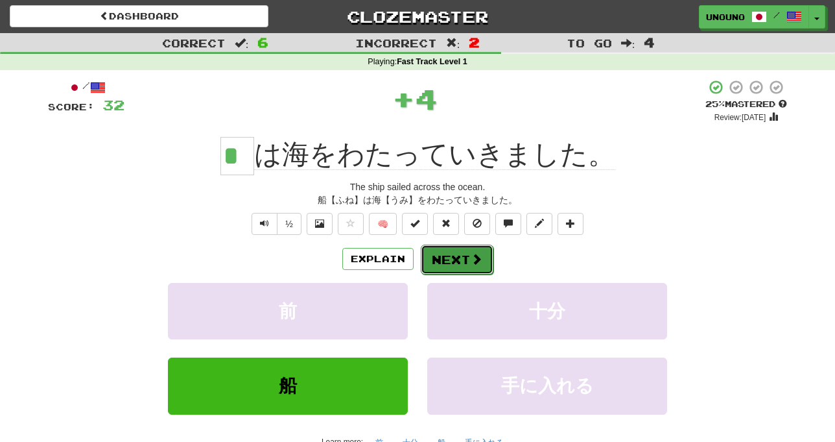
click at [443, 254] on button "Next" at bounding box center [457, 259] width 73 height 30
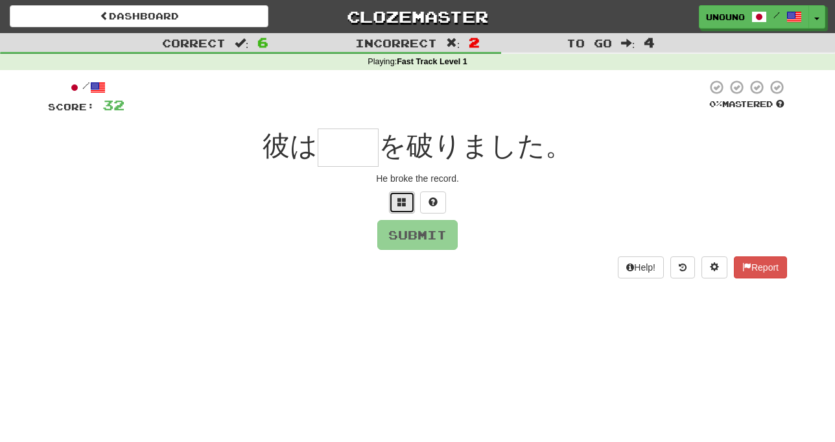
click at [406, 209] on button at bounding box center [402, 202] width 26 height 22
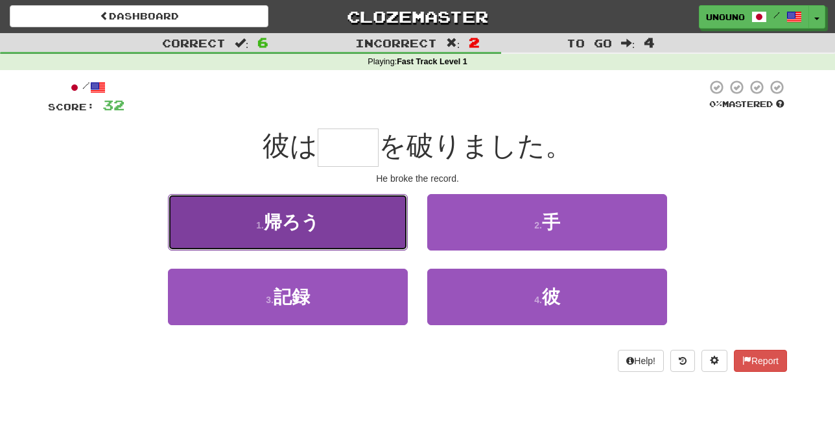
click at [383, 238] on button "1 . 帰ろう" at bounding box center [288, 222] width 240 height 56
type input "**"
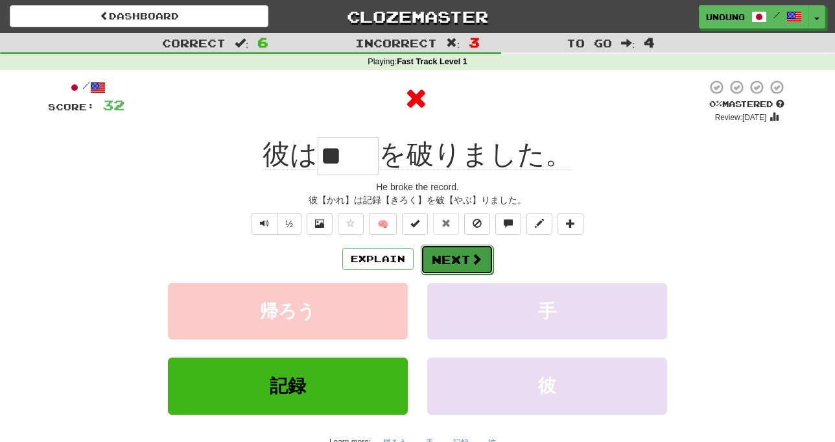
click at [457, 254] on button "Next" at bounding box center [457, 259] width 73 height 30
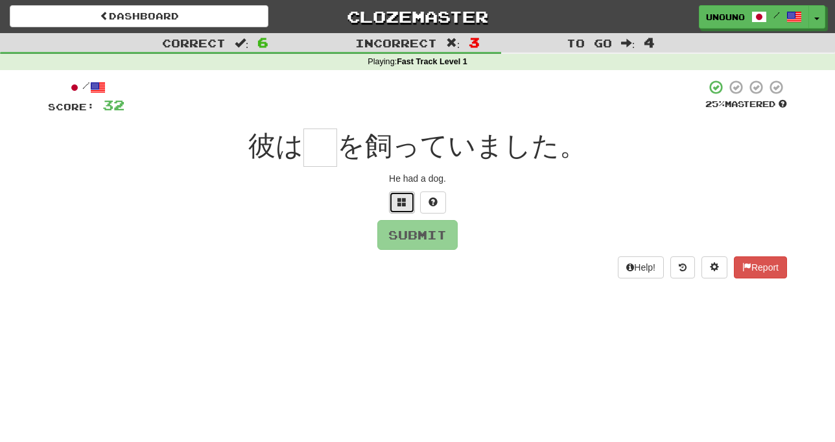
click at [403, 202] on span at bounding box center [402, 201] width 9 height 9
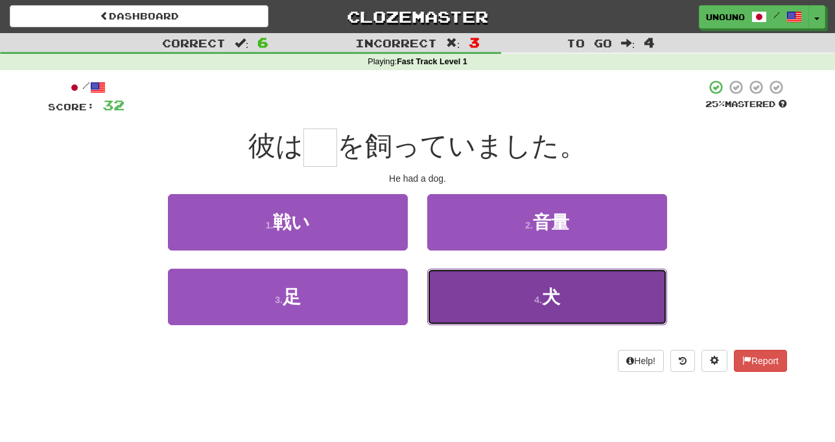
click at [474, 305] on button "4 . 犬" at bounding box center [547, 296] width 240 height 56
type input "*"
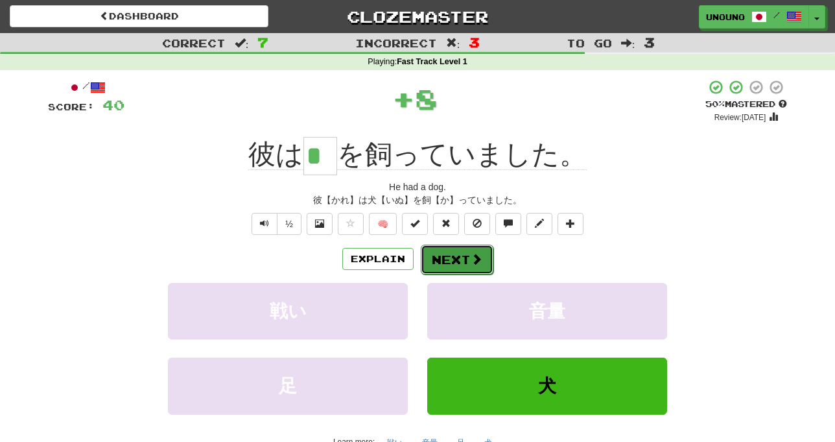
click at [447, 258] on button "Next" at bounding box center [457, 259] width 73 height 30
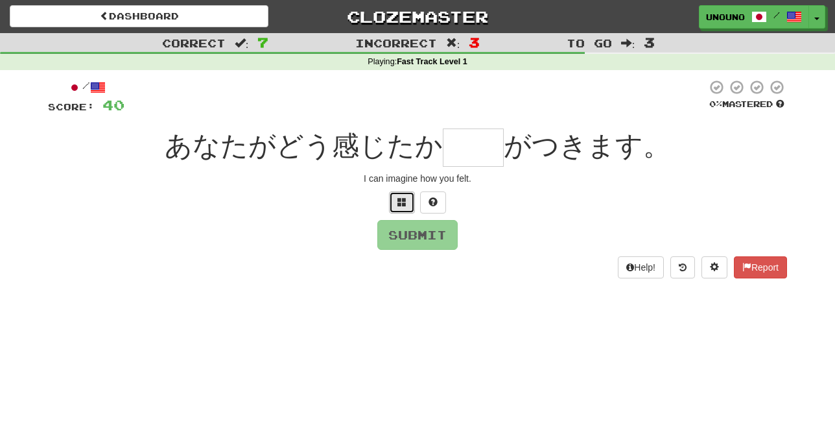
click at [403, 208] on button at bounding box center [402, 202] width 26 height 22
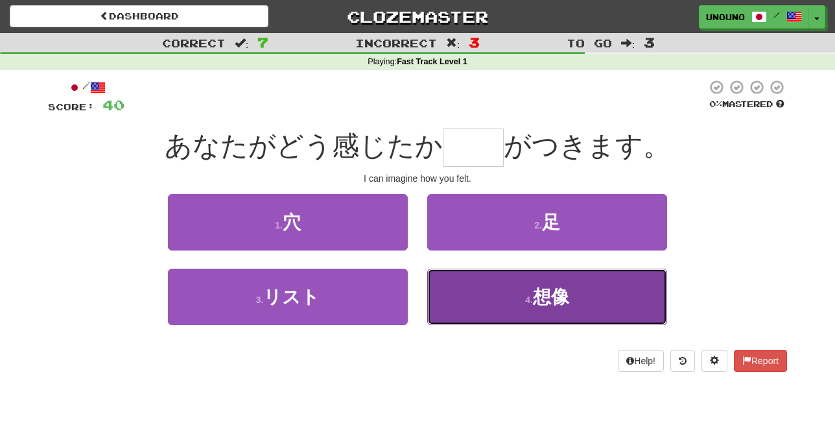
click at [484, 302] on button "4 . 想像" at bounding box center [547, 296] width 240 height 56
type input "**"
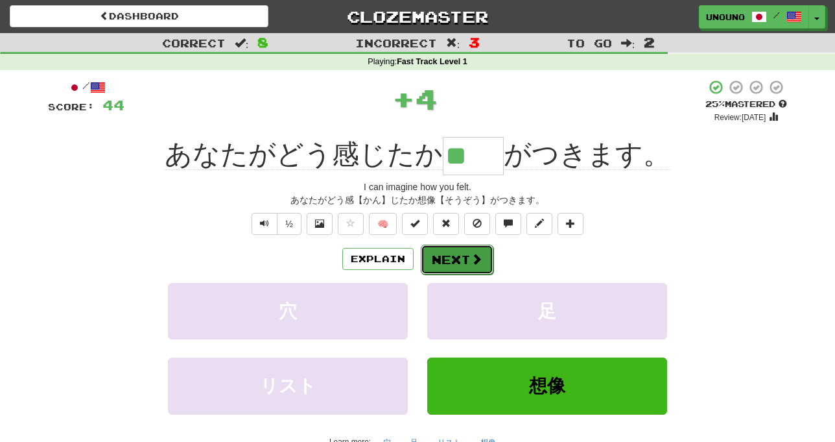
click at [457, 260] on button "Next" at bounding box center [457, 259] width 73 height 30
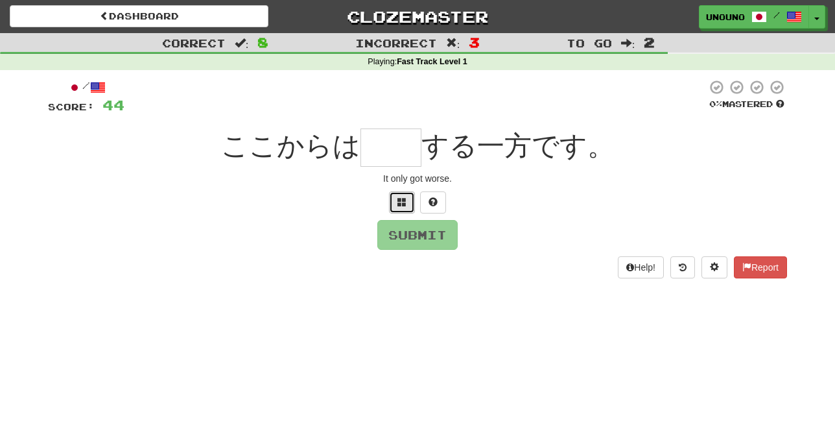
click at [400, 208] on button at bounding box center [402, 202] width 26 height 22
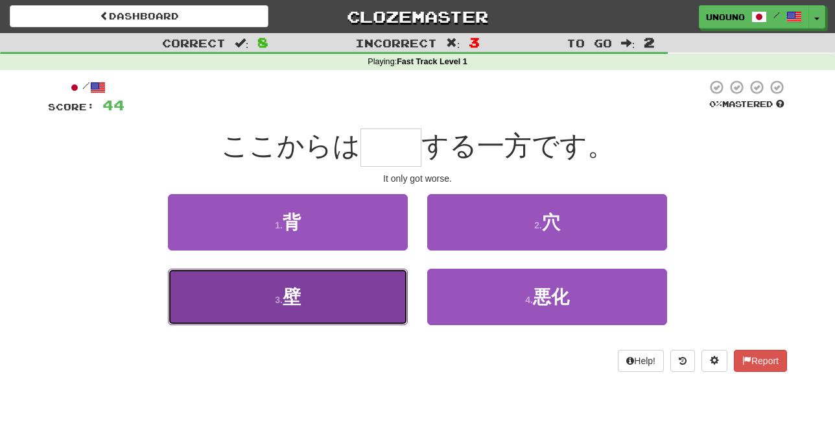
click at [401, 292] on button "3 . 壁" at bounding box center [288, 296] width 240 height 56
type input "**"
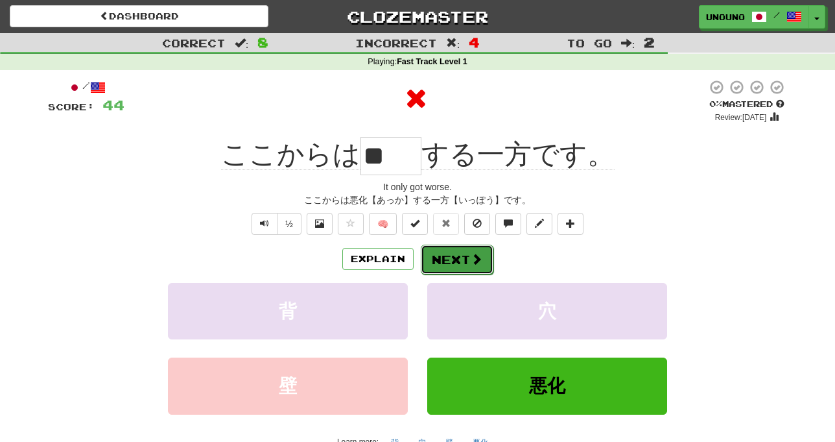
click at [434, 259] on button "Next" at bounding box center [457, 259] width 73 height 30
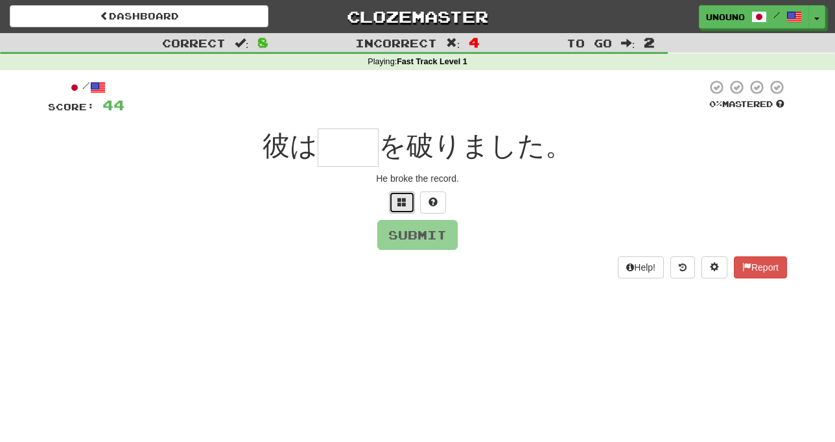
click at [405, 206] on span at bounding box center [402, 201] width 9 height 9
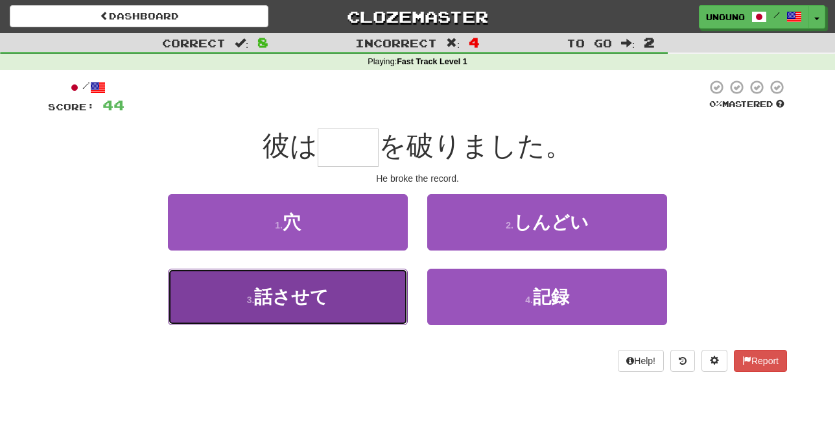
click at [388, 294] on button "3 . 話させて" at bounding box center [288, 296] width 240 height 56
type input "**"
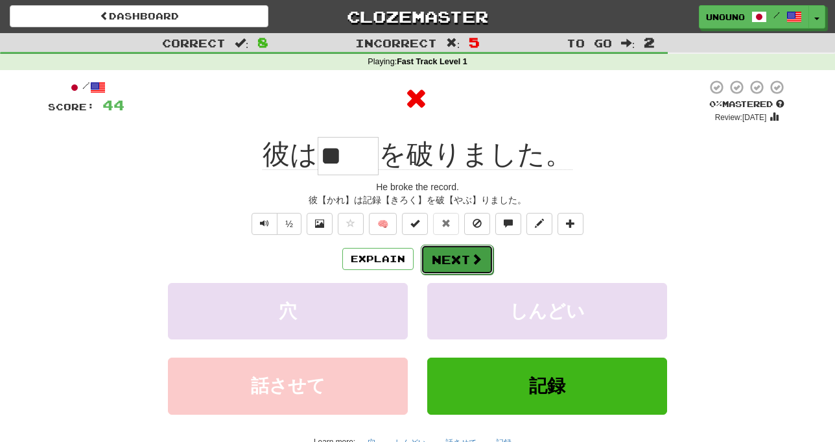
click at [440, 252] on button "Next" at bounding box center [457, 259] width 73 height 30
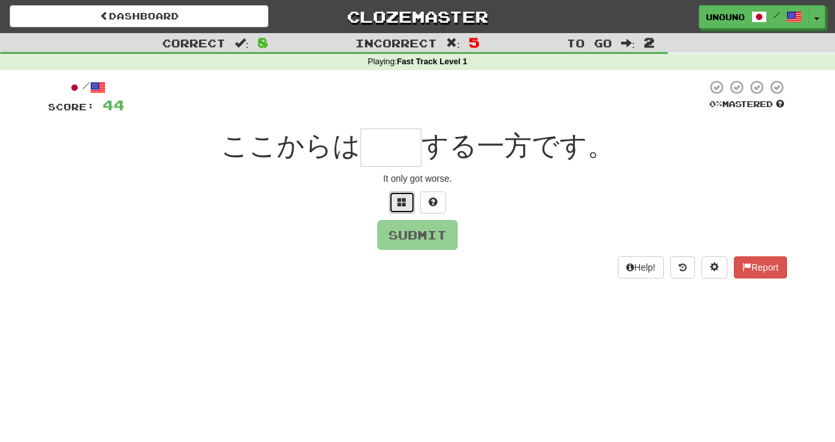
click at [409, 210] on button at bounding box center [402, 202] width 26 height 22
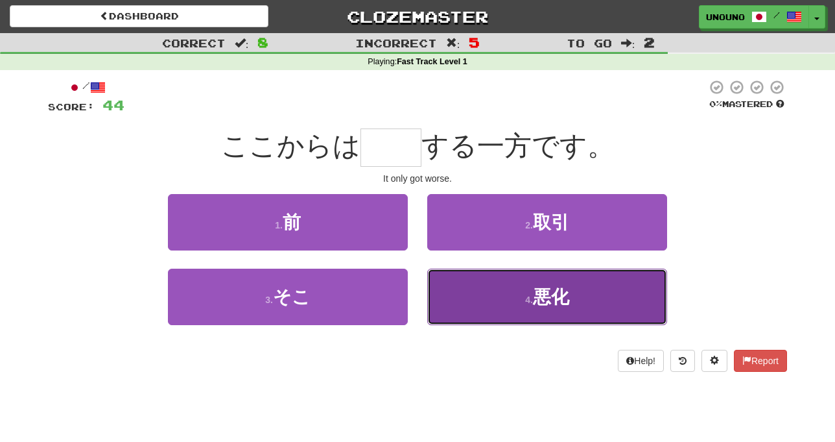
click at [482, 302] on button "4 . 悪化" at bounding box center [547, 296] width 240 height 56
type input "**"
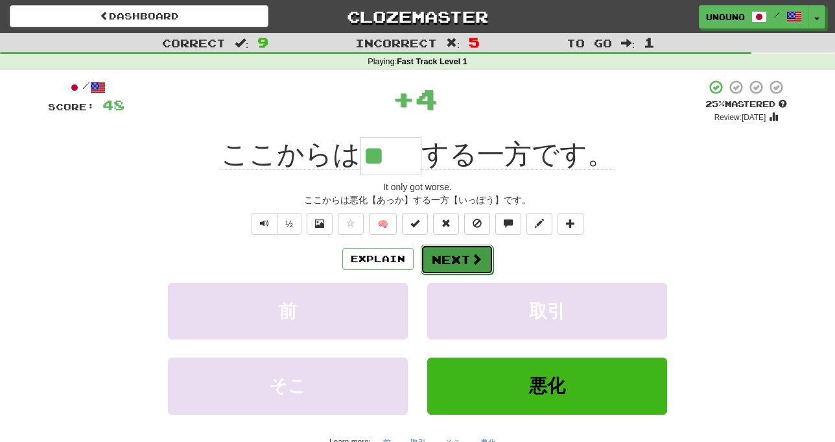
click at [456, 248] on button "Next" at bounding box center [457, 259] width 73 height 30
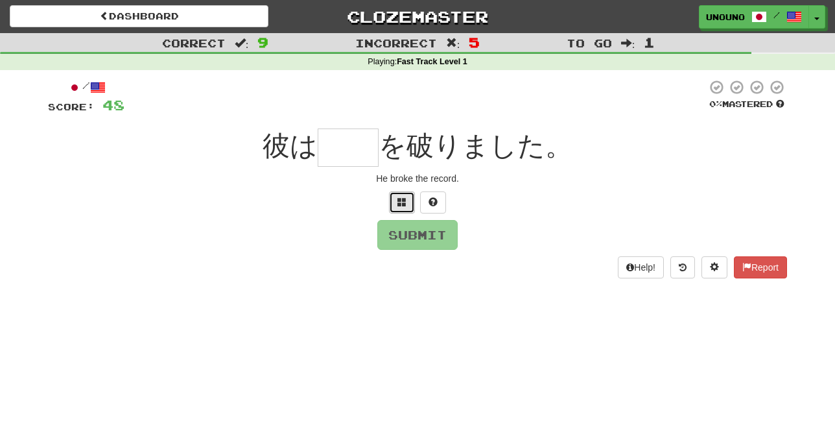
click at [414, 209] on button at bounding box center [402, 202] width 26 height 22
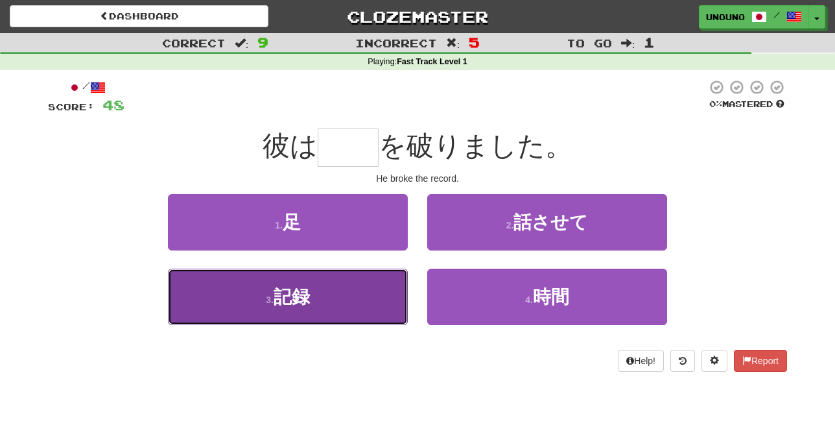
click at [375, 296] on button "3 . 記録" at bounding box center [288, 296] width 240 height 56
type input "**"
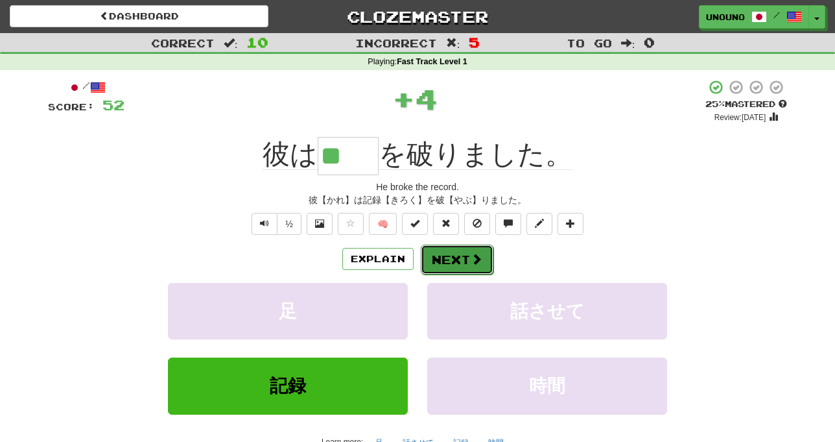
click at [439, 254] on button "Next" at bounding box center [457, 259] width 73 height 30
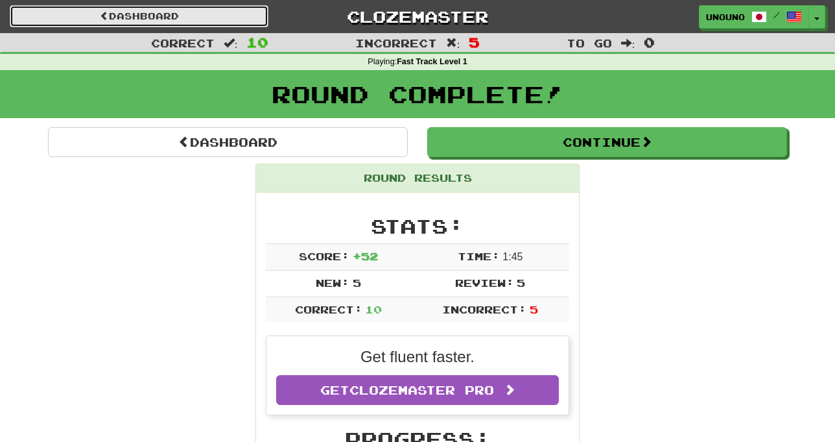
click at [248, 18] on link "Dashboard" at bounding box center [139, 16] width 259 height 22
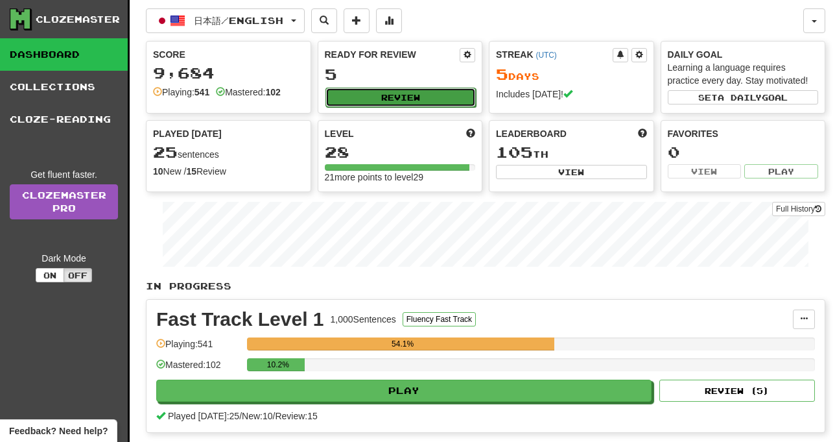
click at [410, 101] on button "Review" at bounding box center [401, 97] width 151 height 19
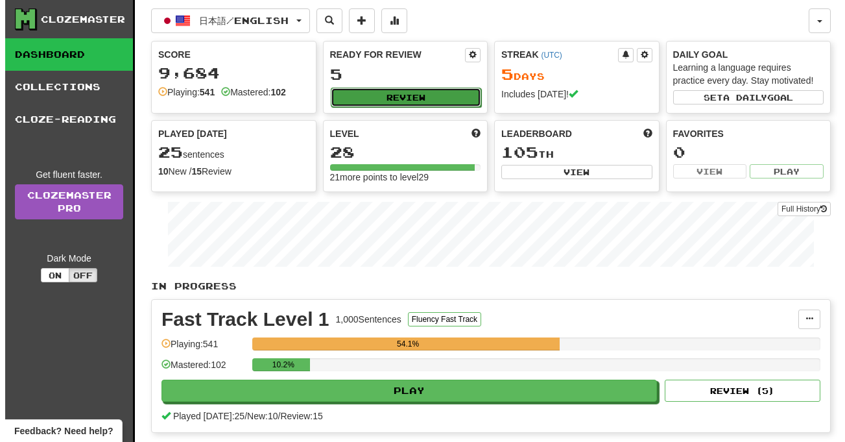
select select "**"
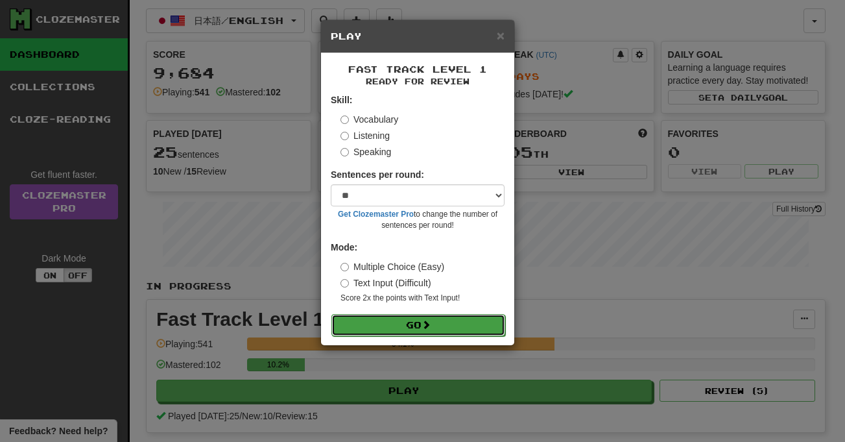
click at [397, 320] on button "Go" at bounding box center [418, 325] width 174 height 22
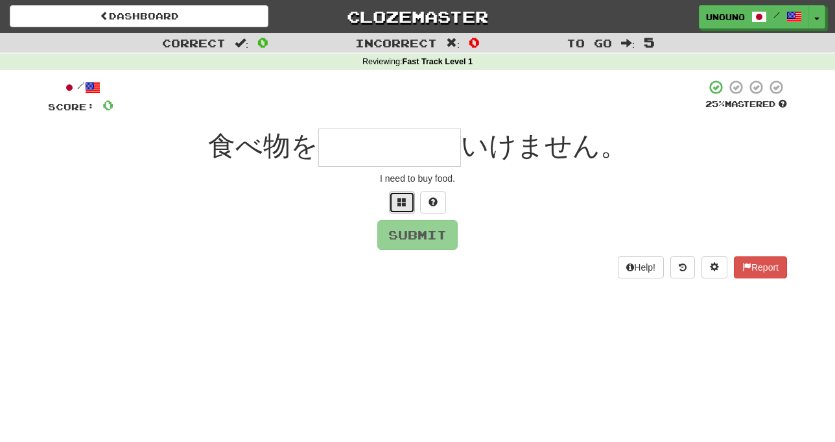
click at [405, 202] on span at bounding box center [402, 201] width 9 height 9
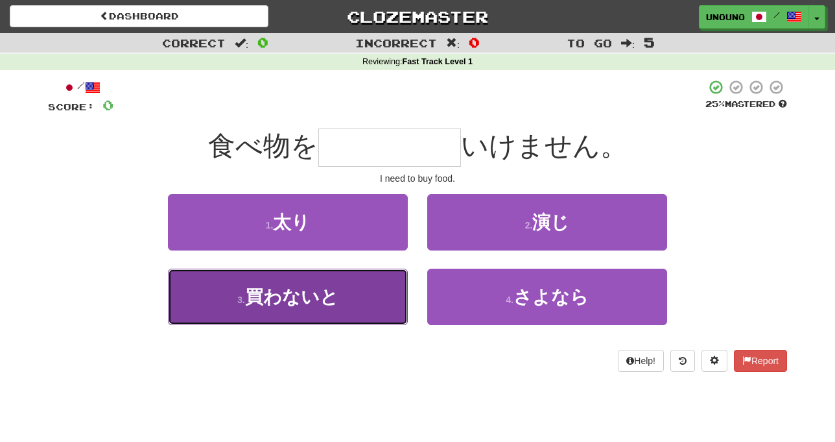
click at [366, 303] on button "3 . 買わないと" at bounding box center [288, 296] width 240 height 56
type input "*****"
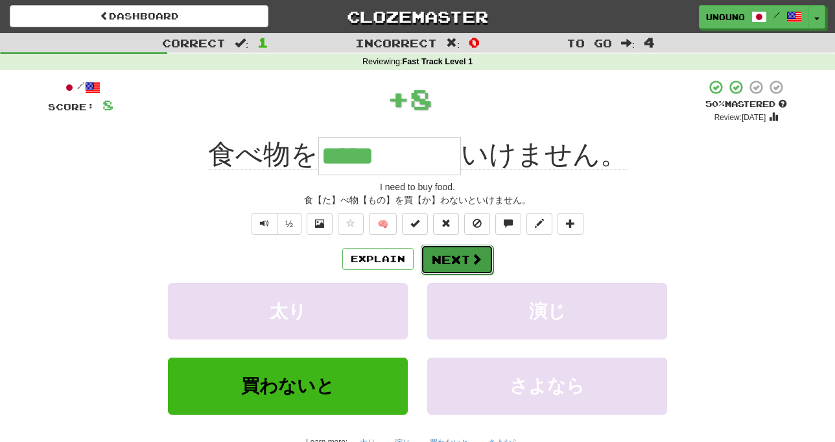
click at [449, 256] on button "Next" at bounding box center [457, 259] width 73 height 30
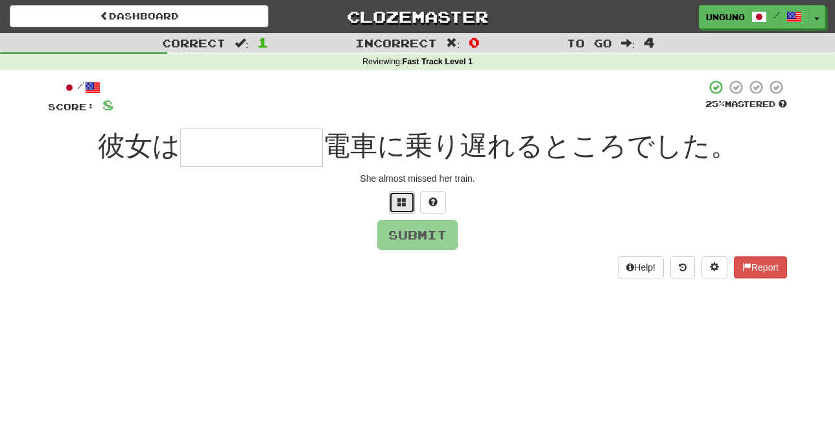
click at [405, 200] on span at bounding box center [402, 201] width 9 height 9
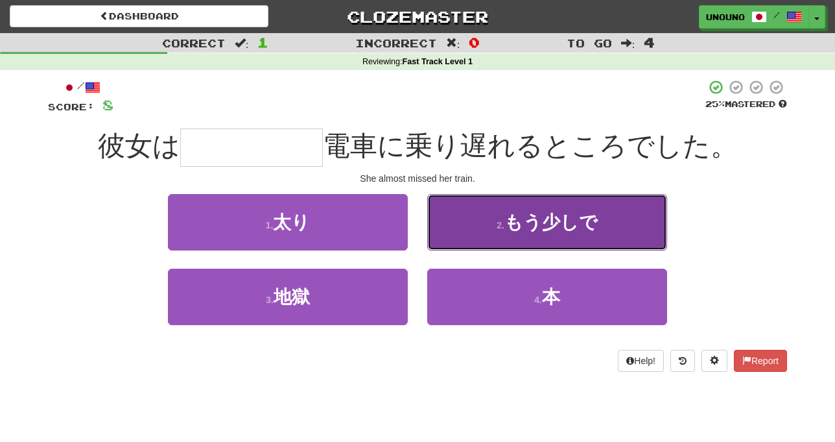
click at [455, 232] on button "2 . もう少しで" at bounding box center [547, 222] width 240 height 56
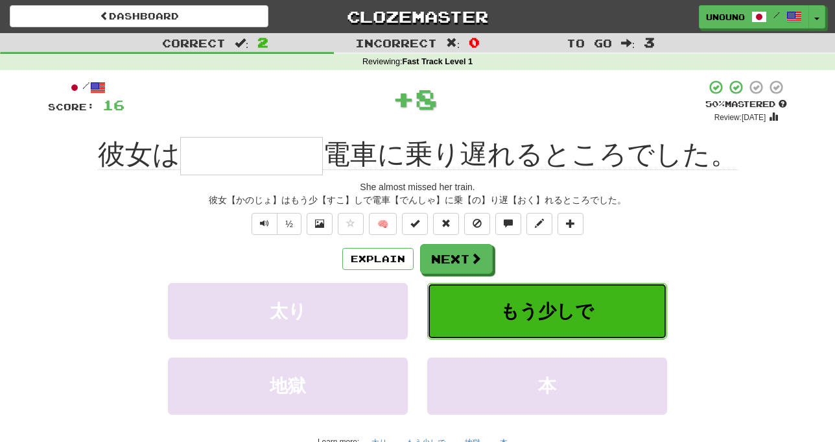
type input "*****"
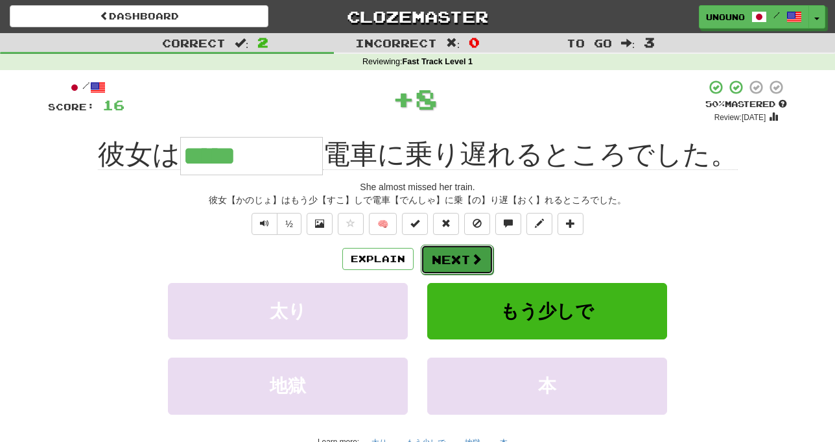
click at [452, 261] on button "Next" at bounding box center [457, 259] width 73 height 30
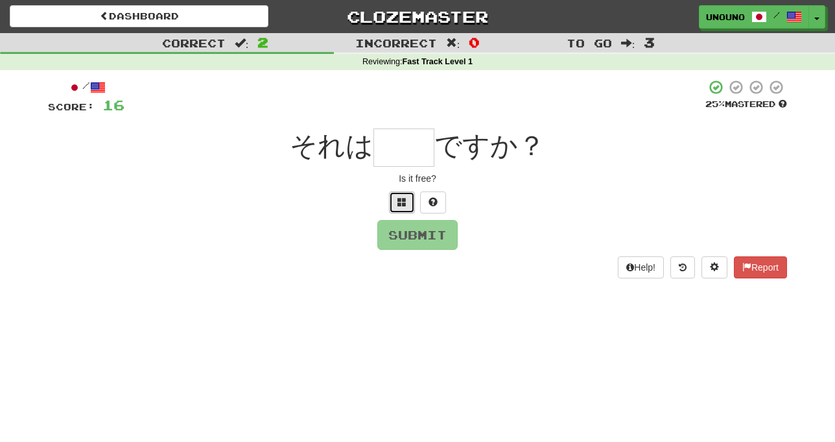
click at [406, 204] on span at bounding box center [402, 201] width 9 height 9
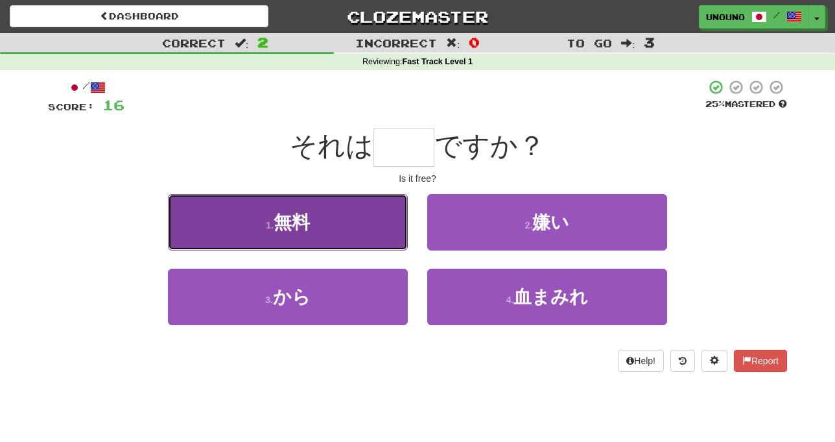
click at [379, 232] on button "1 . 無料" at bounding box center [288, 222] width 240 height 56
type input "**"
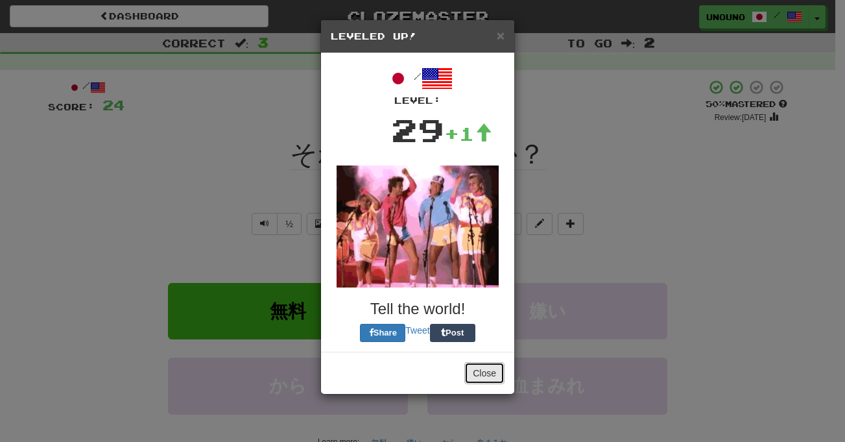
click at [488, 374] on button "Close" at bounding box center [484, 373] width 40 height 22
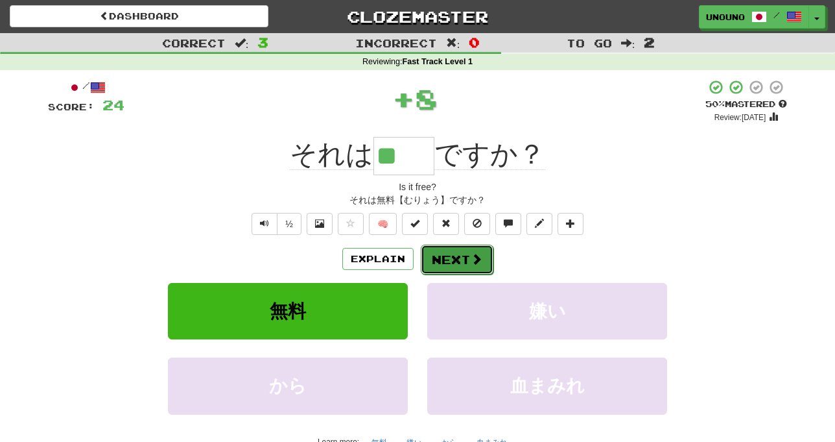
click at [453, 255] on button "Next" at bounding box center [457, 259] width 73 height 30
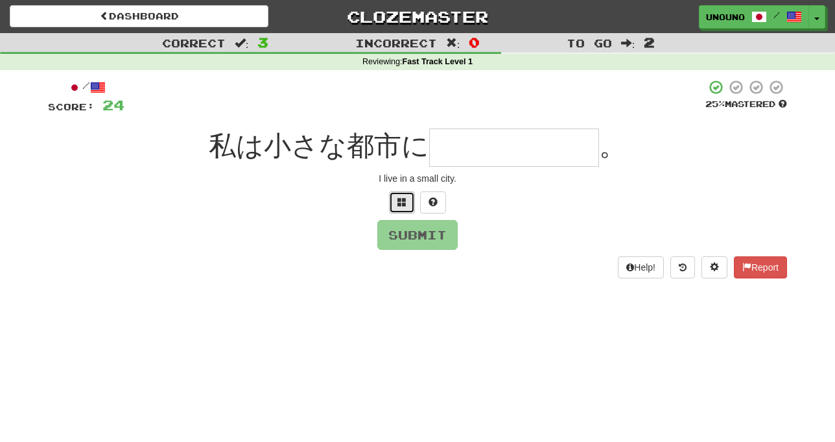
click at [409, 209] on button at bounding box center [402, 202] width 26 height 22
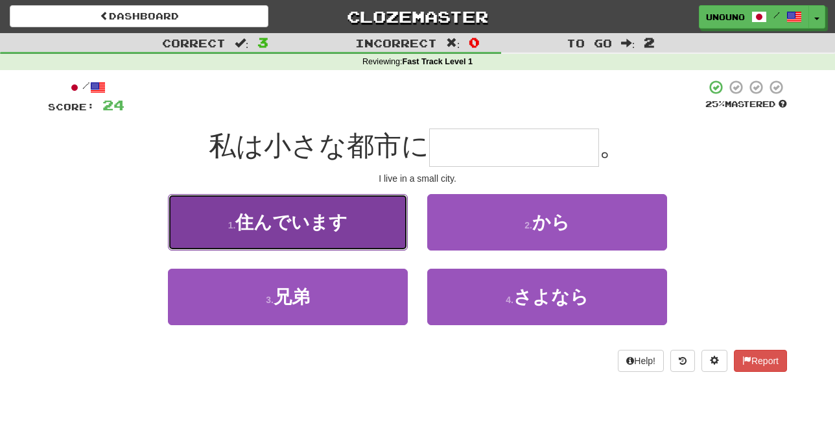
click at [375, 232] on button "1 . 住んでいます" at bounding box center [288, 222] width 240 height 56
type input "******"
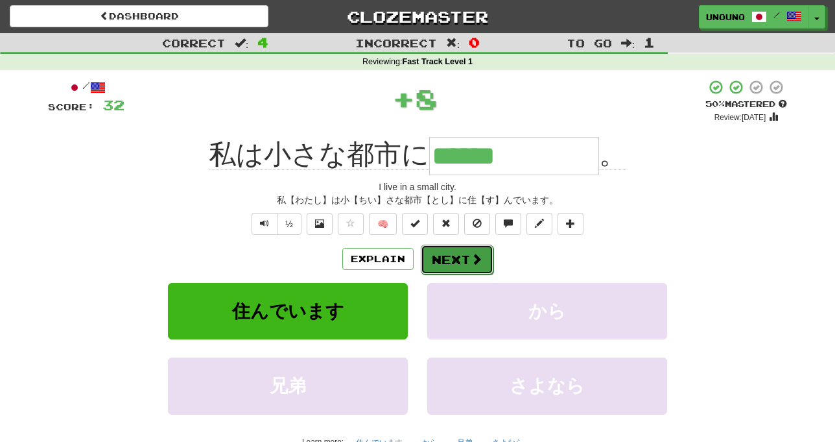
click at [448, 252] on button "Next" at bounding box center [457, 259] width 73 height 30
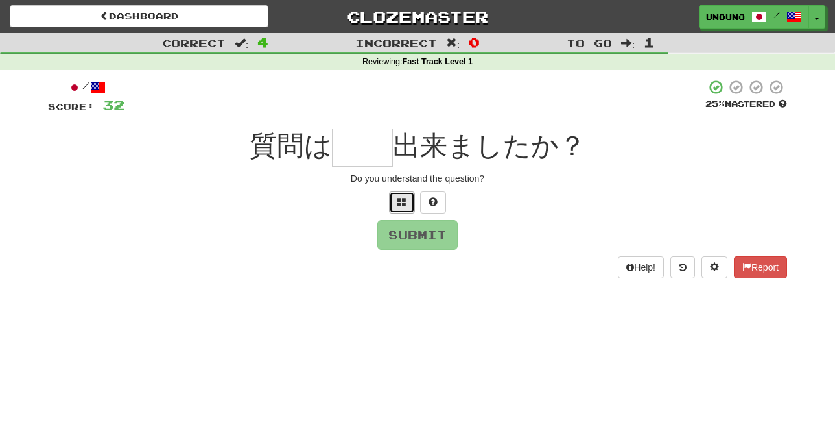
click at [410, 198] on button at bounding box center [402, 202] width 26 height 22
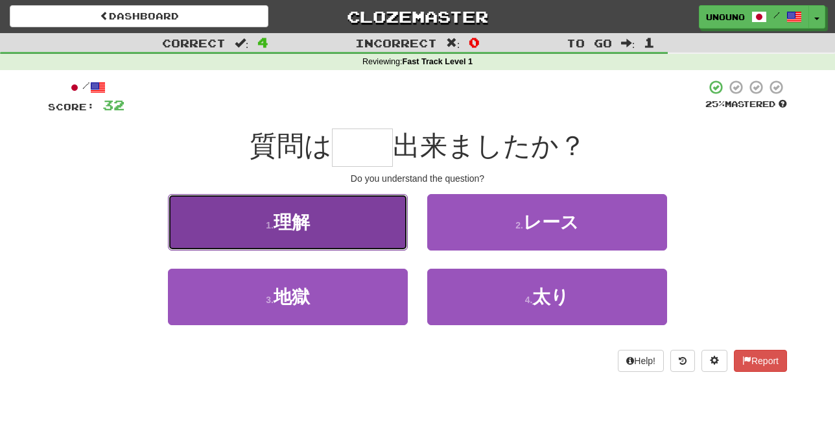
click at [374, 215] on button "1 . 理解" at bounding box center [288, 222] width 240 height 56
type input "**"
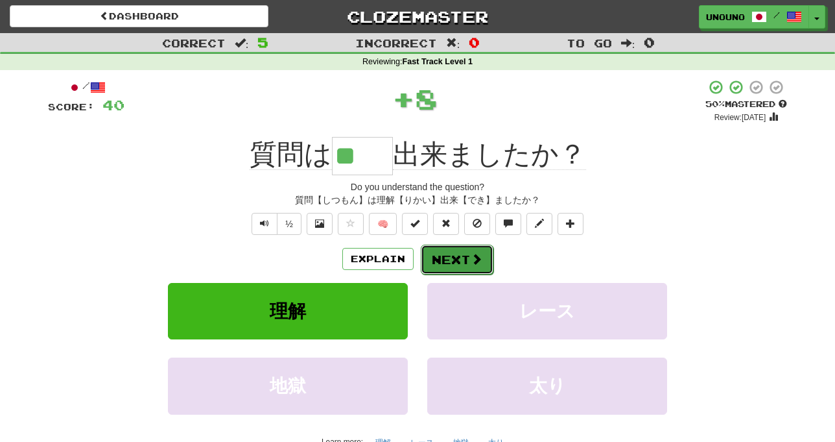
click at [450, 257] on button "Next" at bounding box center [457, 259] width 73 height 30
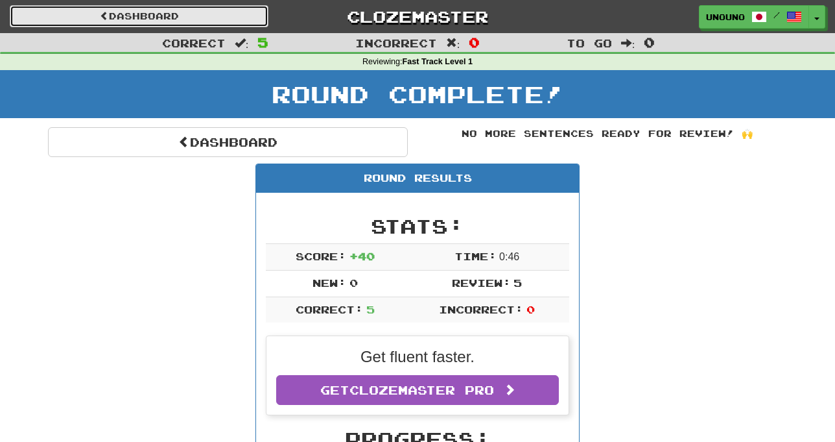
click at [242, 14] on link "Dashboard" at bounding box center [139, 16] width 259 height 22
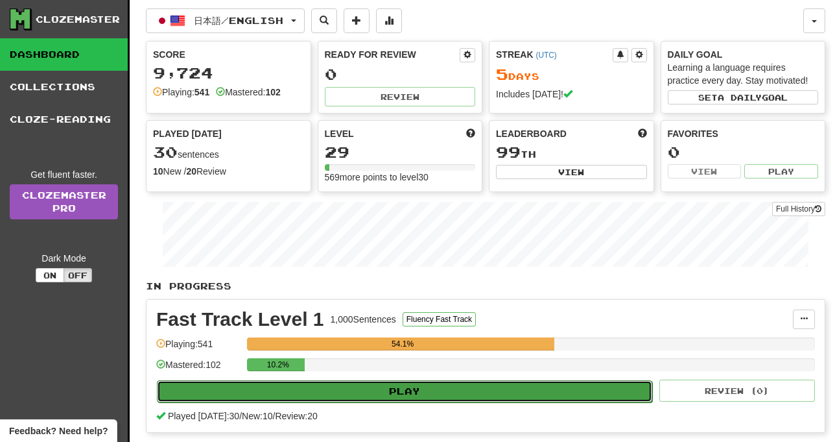
click at [394, 390] on button "Play" at bounding box center [404, 391] width 495 height 22
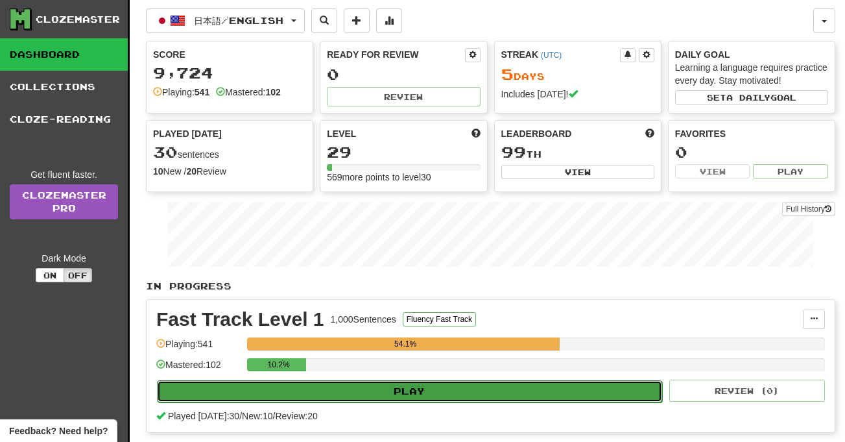
select select "**"
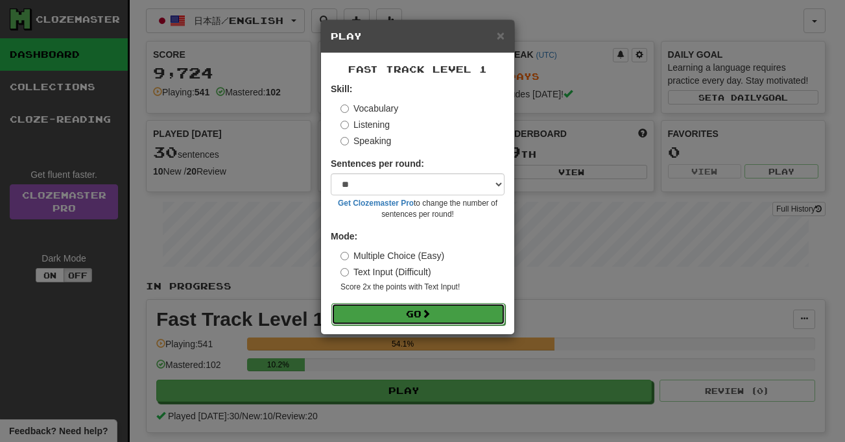
click at [420, 311] on button "Go" at bounding box center [418, 314] width 174 height 22
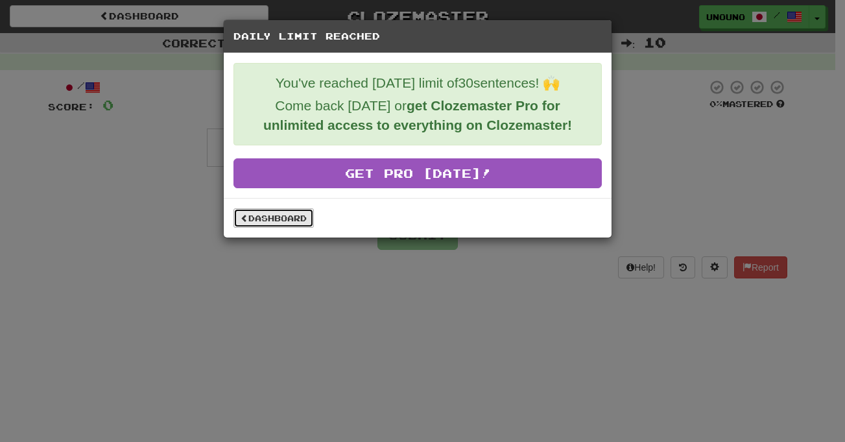
click at [266, 222] on link "Dashboard" at bounding box center [273, 217] width 80 height 19
